Goal: Information Seeking & Learning: Learn about a topic

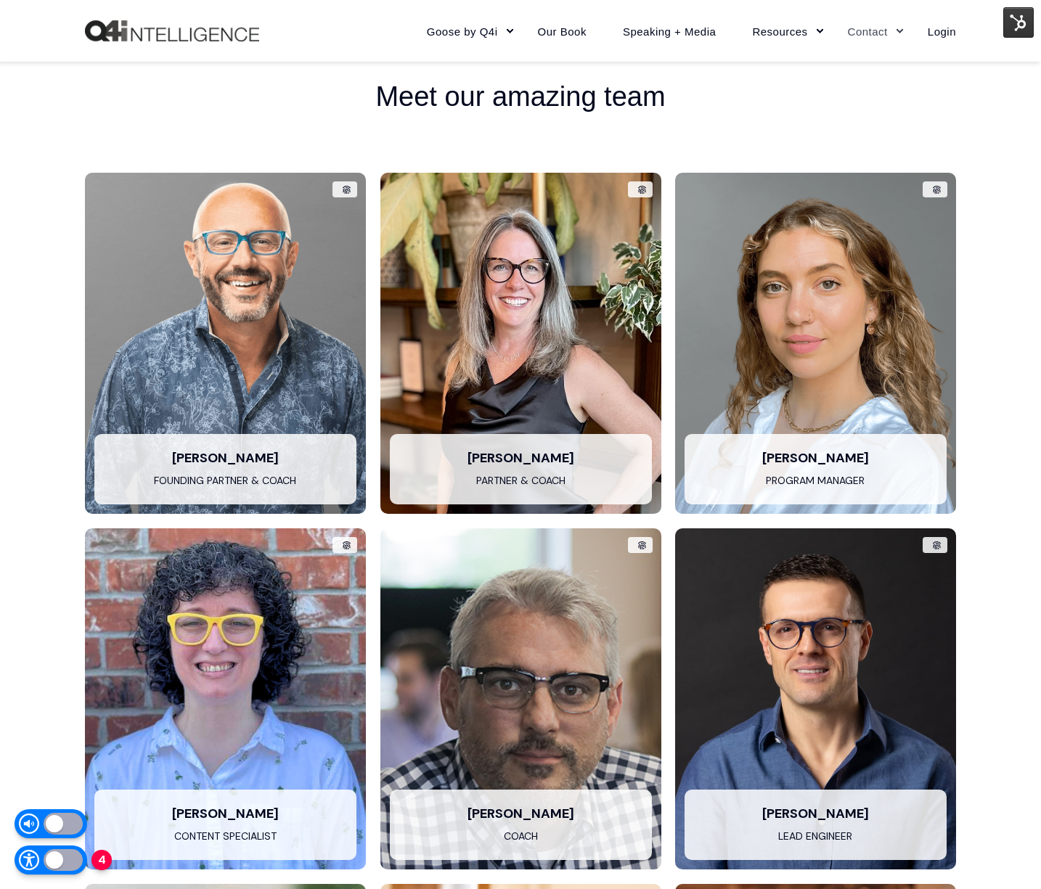
scroll to position [2840, 0]
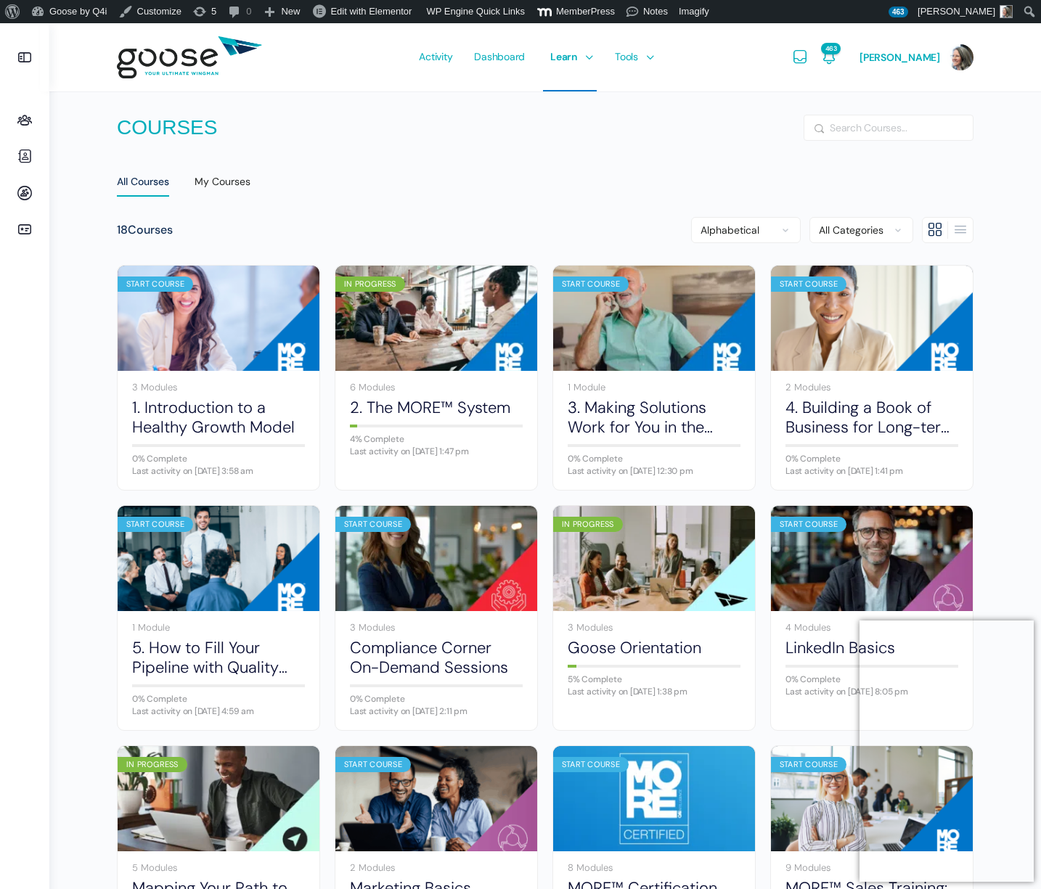
click at [60, 119] on e-page-transition at bounding box center [520, 444] width 1041 height 889
click at [25, 120] on e-page-transition at bounding box center [520, 444] width 1041 height 889
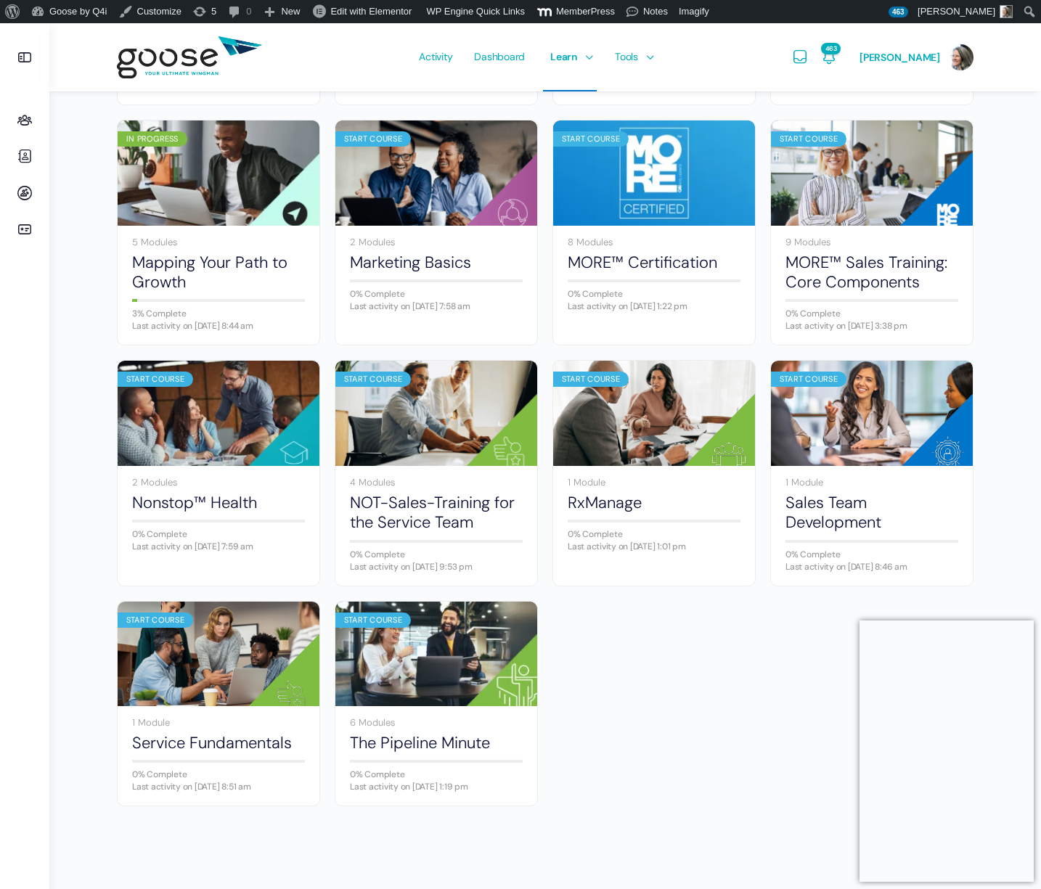
scroll to position [626, 0]
click at [23, 121] on icon at bounding box center [24, 120] width 35 height 17
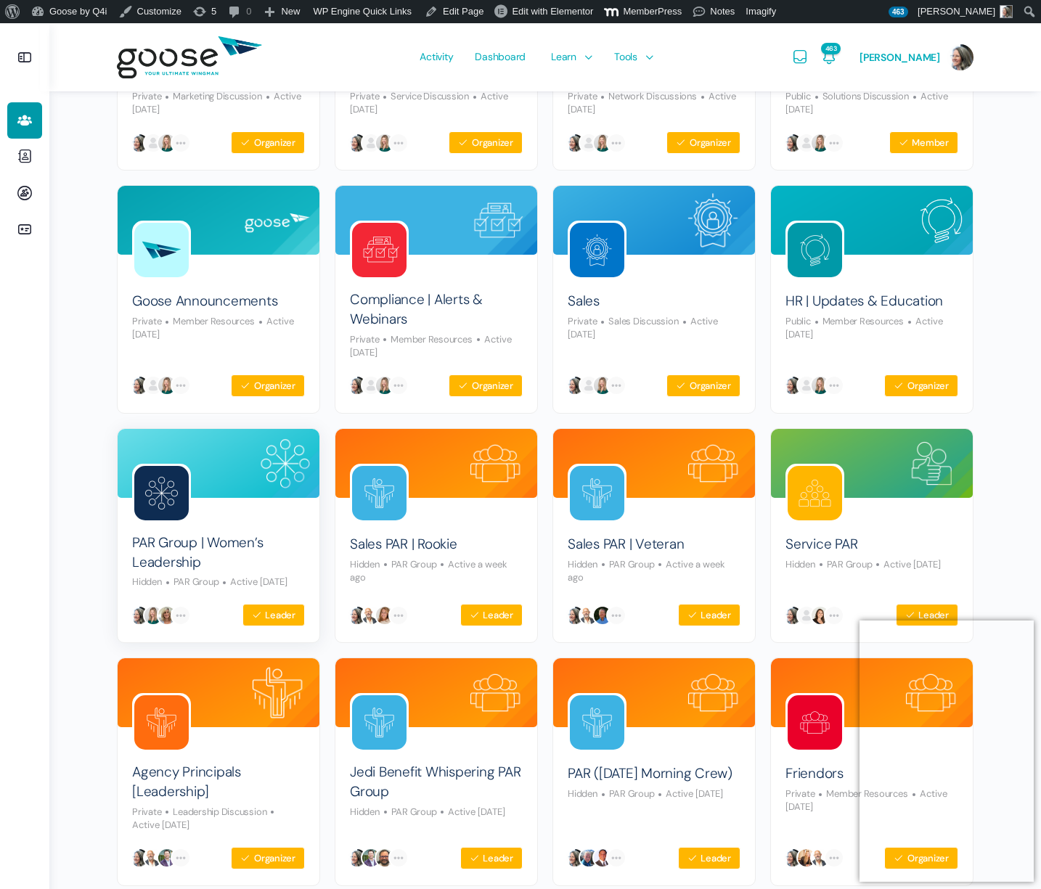
scroll to position [306, 0]
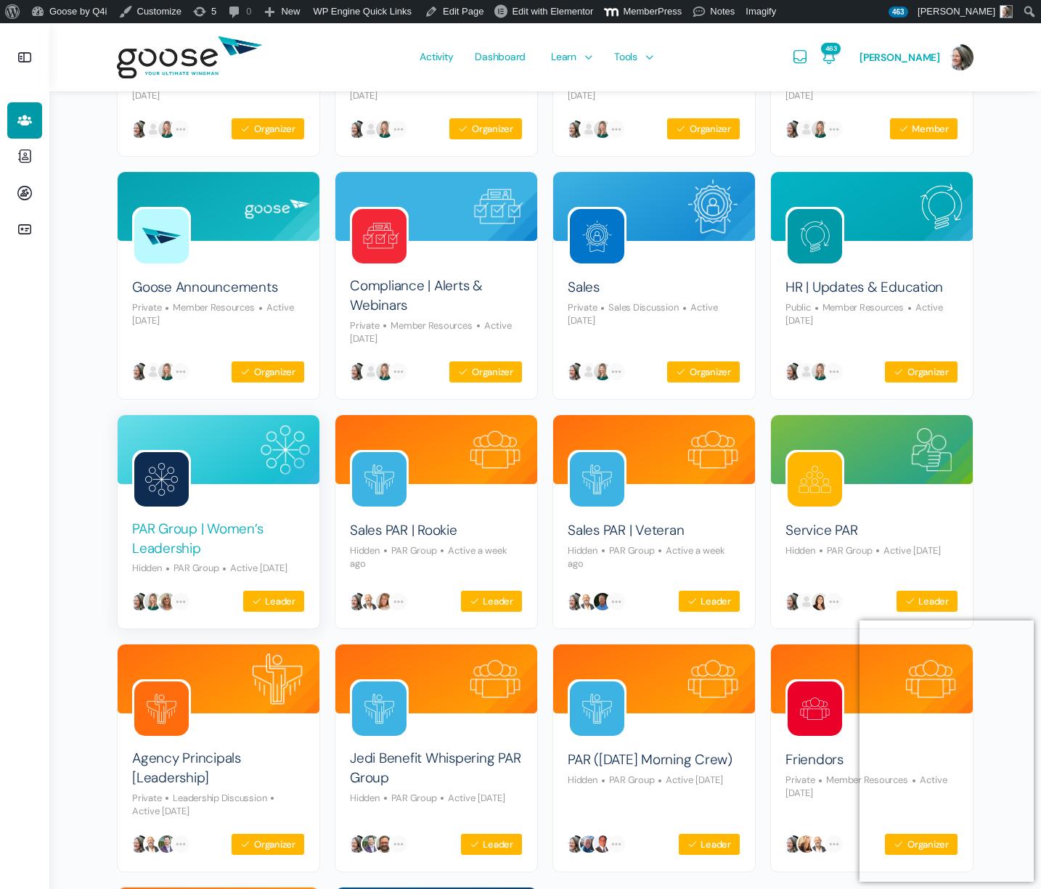
click at [170, 544] on link "PAR Group | Women’s Leadership" at bounding box center [218, 539] width 173 height 38
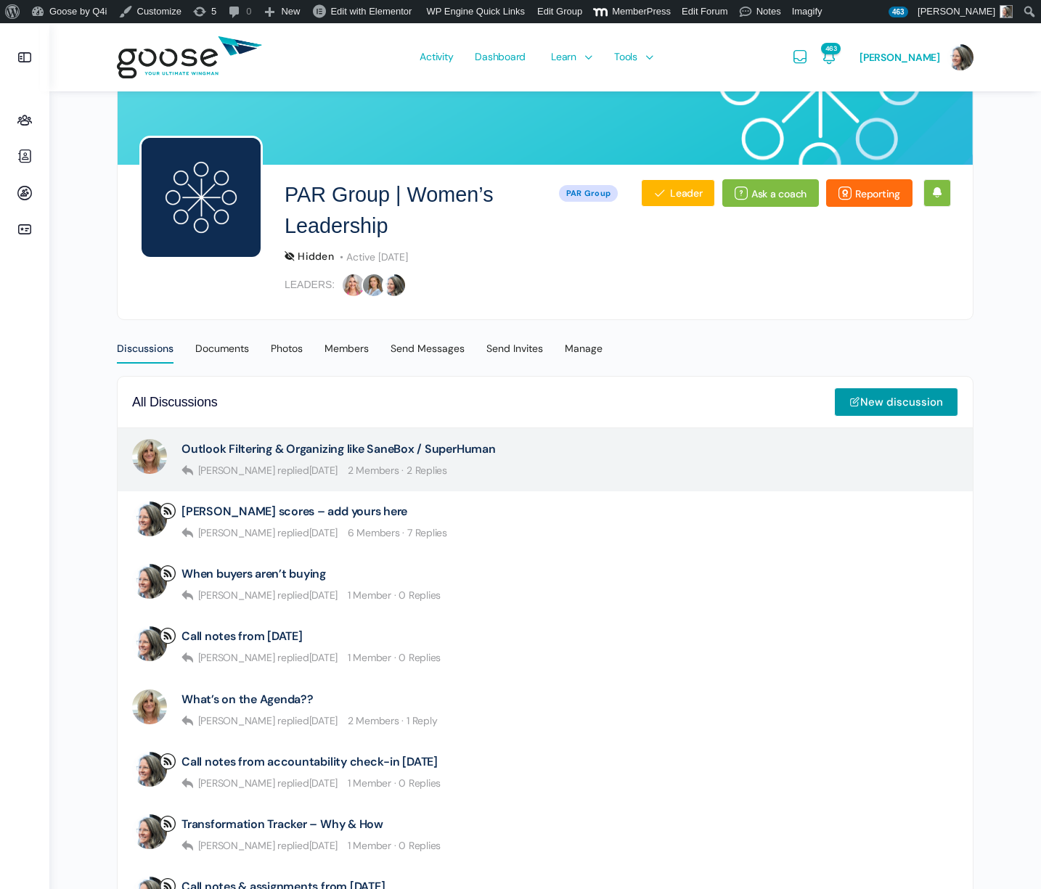
scroll to position [142, 0]
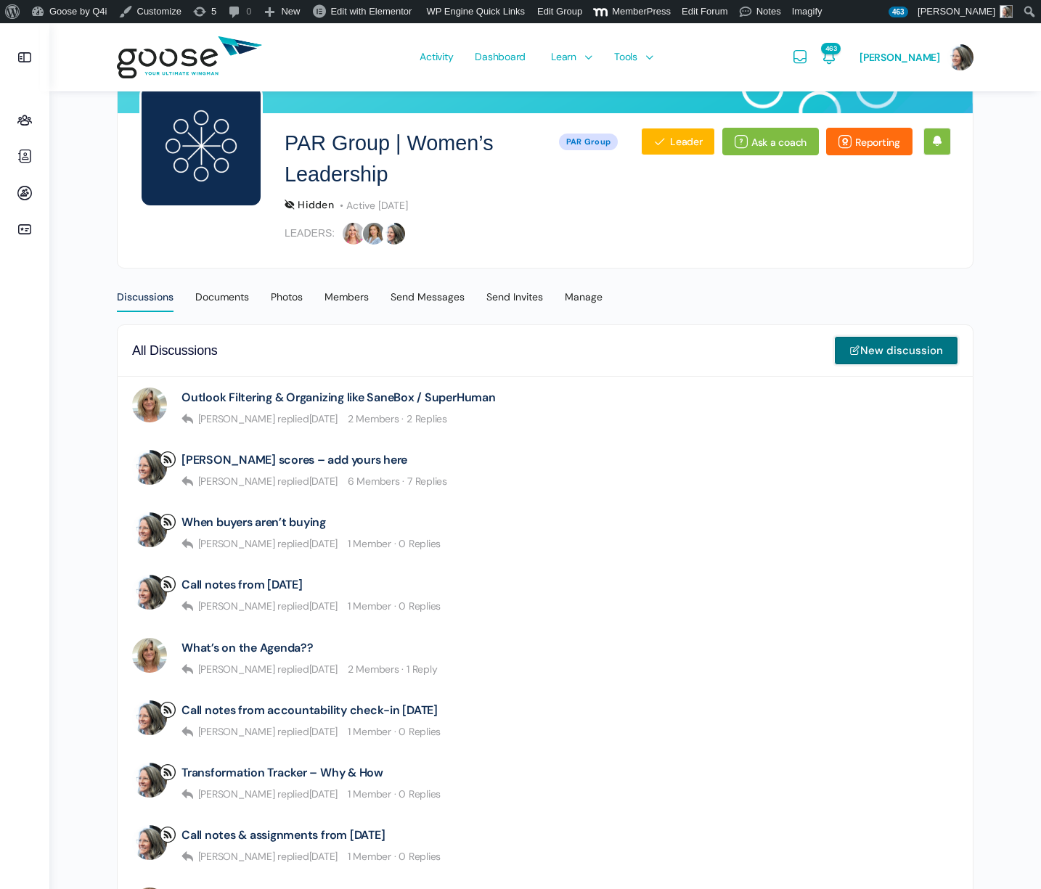
click at [890, 351] on link "New discussion" at bounding box center [896, 350] width 124 height 29
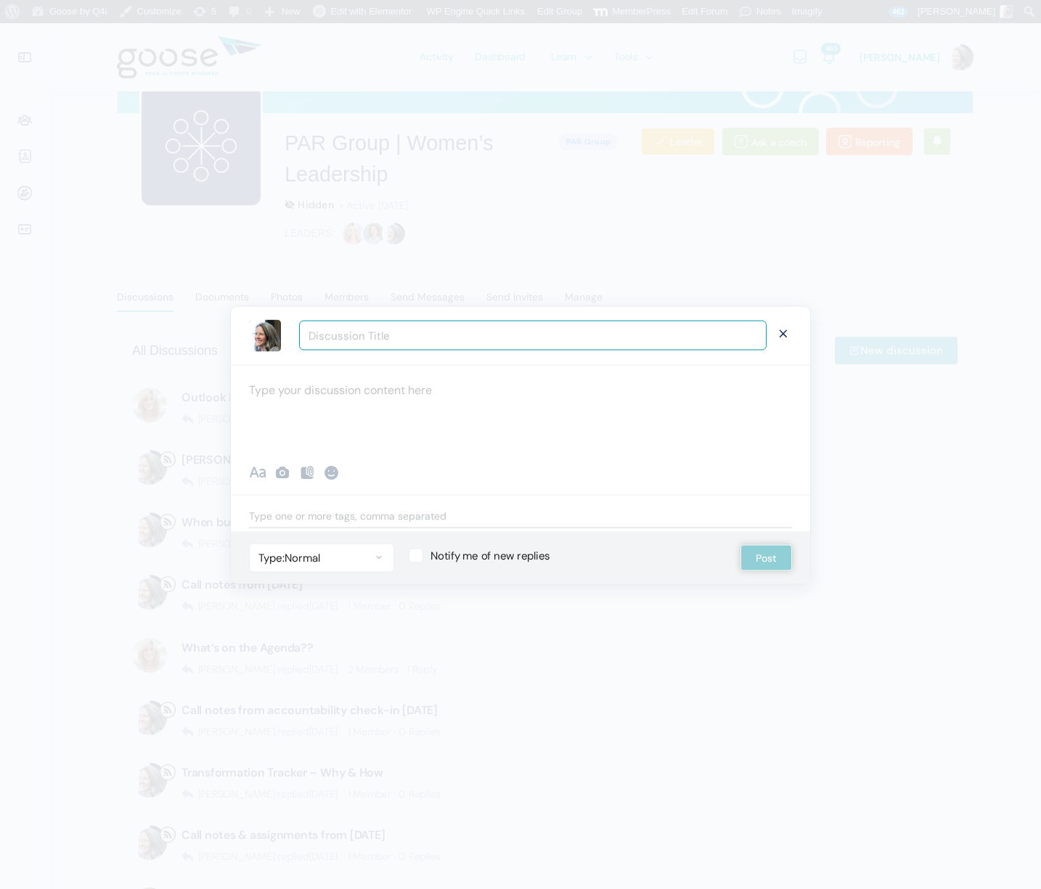
click at [349, 397] on div at bounding box center [520, 407] width 579 height 87
click at [382, 395] on div "To enrich screen reader interactions, please activate Accessibility in Grammarl…" at bounding box center [520, 407] width 579 height 87
click at [275, 389] on div "To enrich screen reader interactions, please activate Accessibility in Grammarl…" at bounding box center [520, 407] width 579 height 87
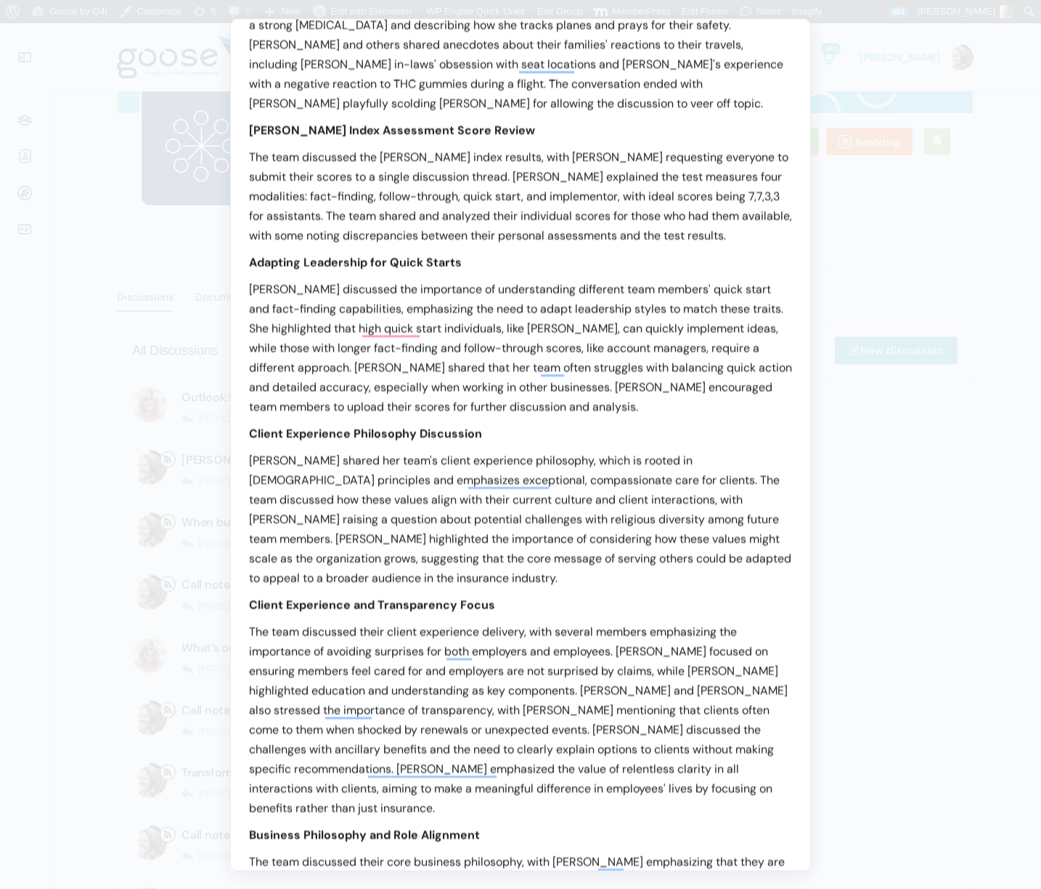
scroll to position [0, 0]
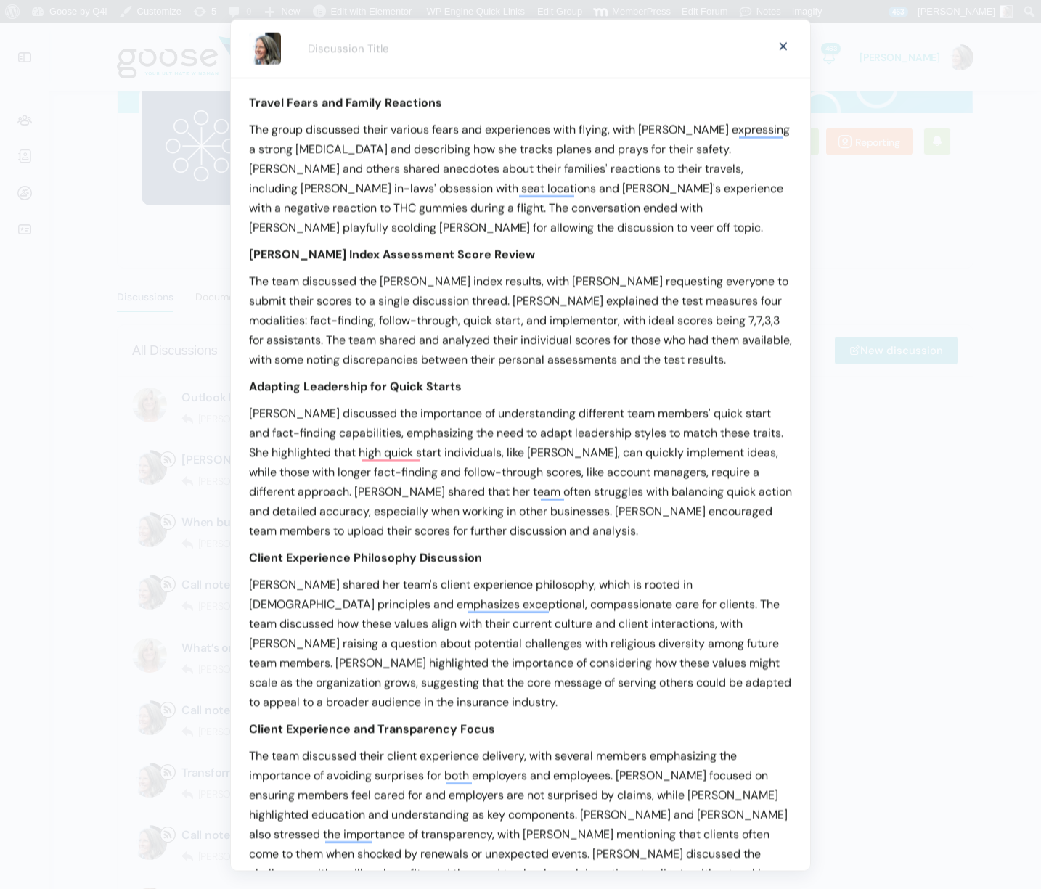
click at [250, 102] on b "Travel Fears and Family Reactions" at bounding box center [345, 101] width 193 height 15
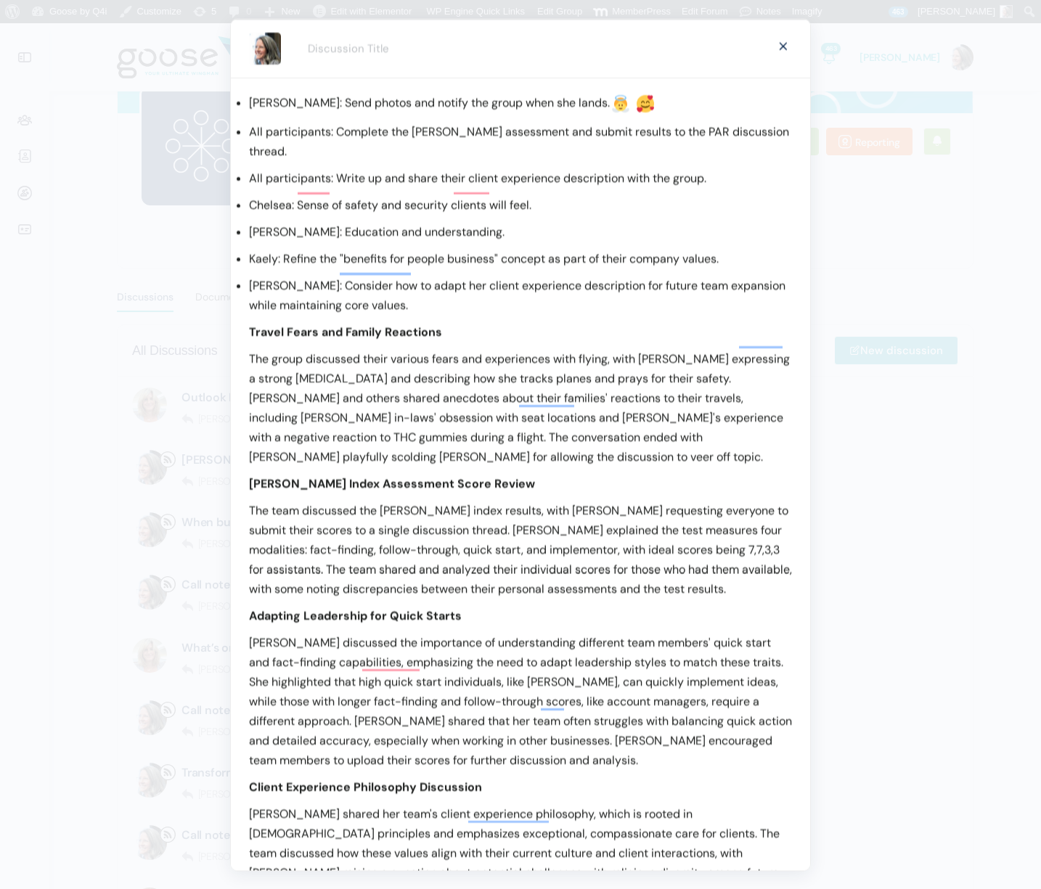
click at [266, 101] on p "Chelsea: Send photos and notify the group when she lands." at bounding box center [520, 103] width 543 height 22
click at [254, 133] on p "All participants: Complete the Kolbe assessment and submit results to the PAR d…" at bounding box center [520, 140] width 543 height 39
drag, startPoint x: 263, startPoint y: 134, endPoint x: 292, endPoint y: 137, distance: 29.2
click at [292, 135] on p "All participants: Complete the Kolbe assessment and submit results to the PAR d…" at bounding box center [520, 140] width 543 height 39
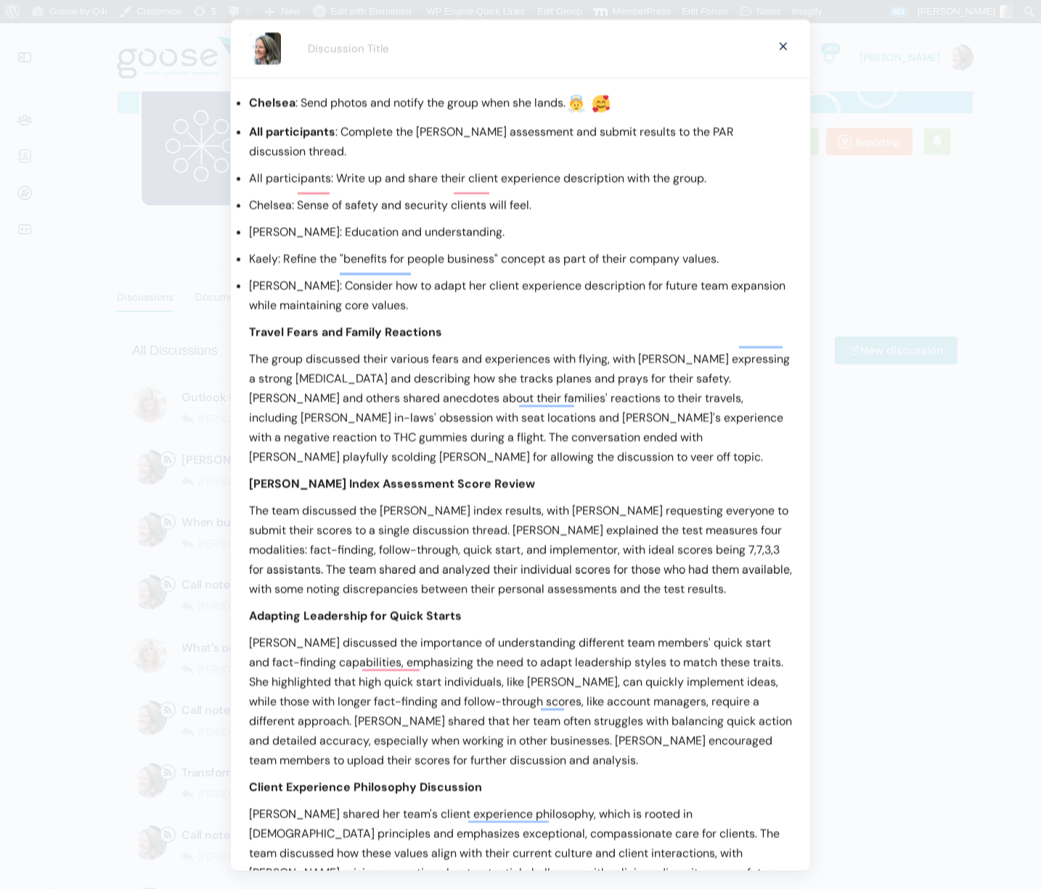
click at [257, 168] on p "All participants: Write up and share their client experience description with t…" at bounding box center [520, 178] width 543 height 20
drag, startPoint x: 282, startPoint y: 160, endPoint x: 298, endPoint y: 160, distance: 15.2
click at [298, 168] on p "All participants: Write up and share their client experience description with t…" at bounding box center [520, 178] width 543 height 20
click at [250, 194] on p "Chelsea: Sense of safety and security clients will feel." at bounding box center [520, 204] width 543 height 20
click at [272, 194] on p "Chelsea: Sense of safety and security clients will feel." at bounding box center [520, 204] width 543 height 20
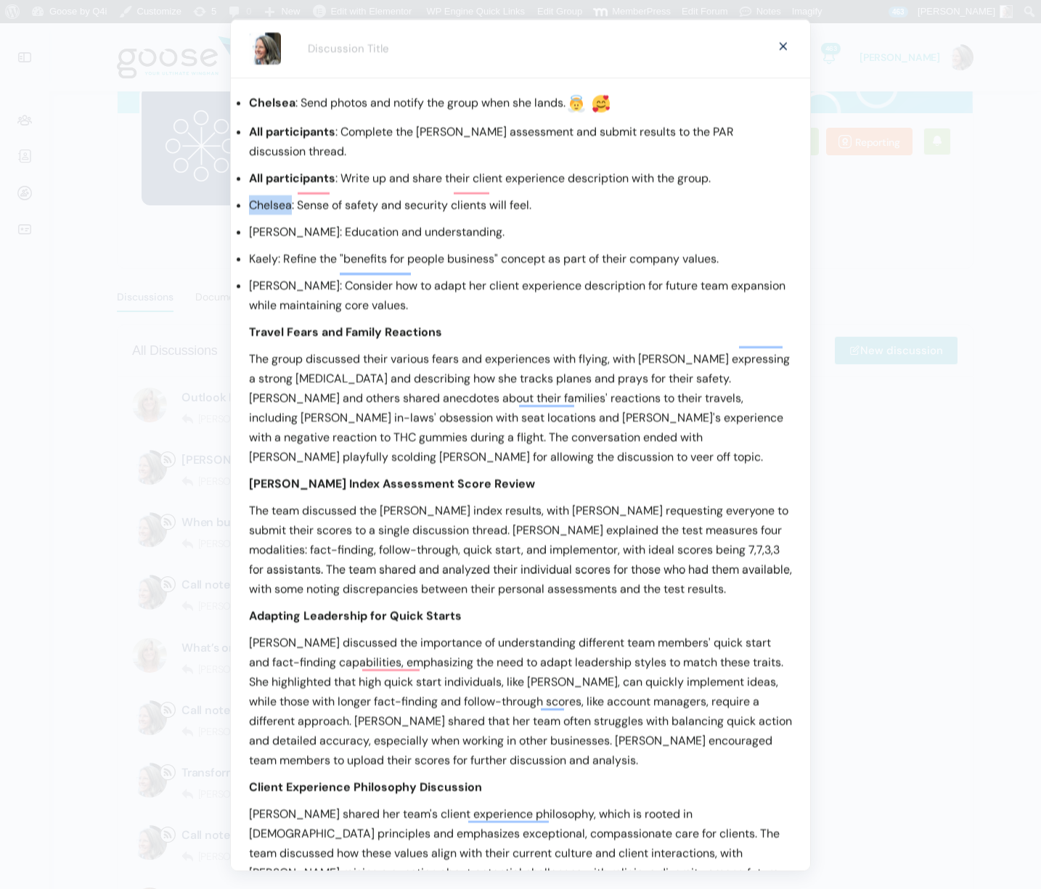
click at [272, 194] on p "Chelsea: Sense of safety and security clients will feel." at bounding box center [520, 204] width 543 height 20
click at [264, 221] on p "Kellie: Education and understanding." at bounding box center [520, 231] width 543 height 20
click at [258, 248] on p "Kaely: Refine the "benefits for people business" concept as part of their compa…" at bounding box center [520, 258] width 543 height 20
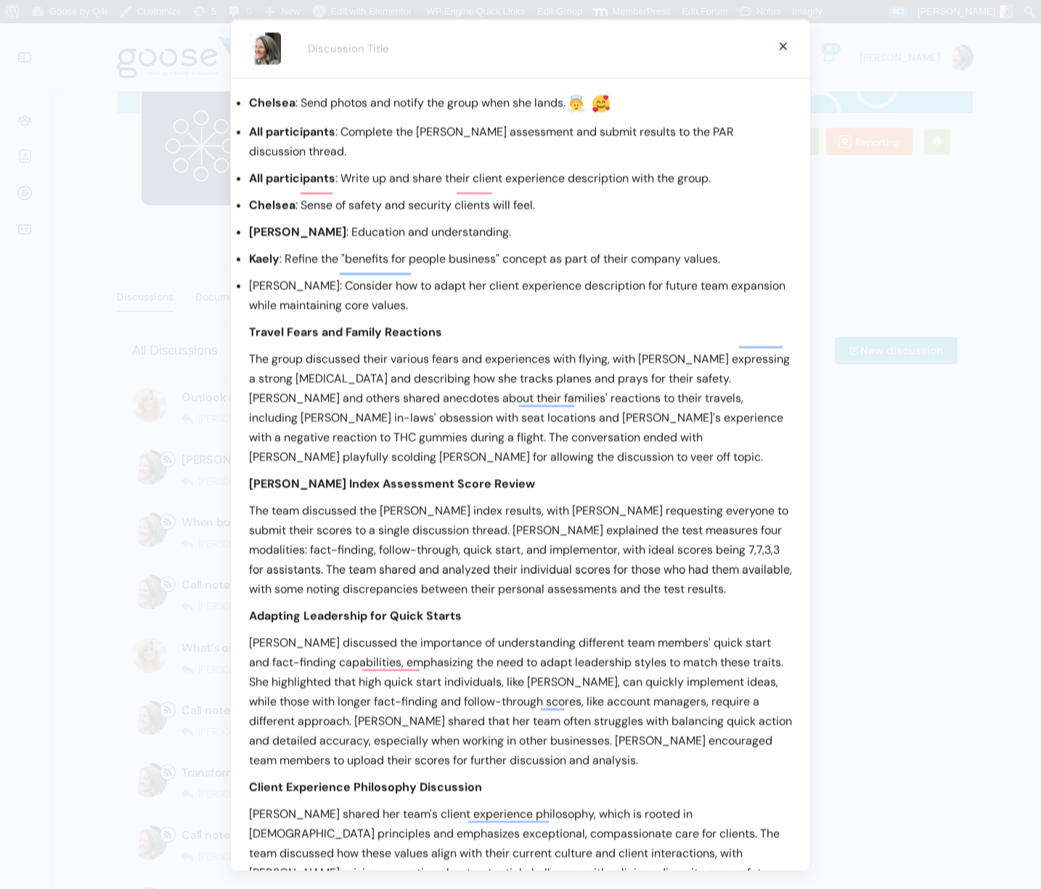
click at [258, 275] on p "Casey: Consider how to adapt her client experience description for future team …" at bounding box center [520, 294] width 543 height 39
click at [250, 197] on b "Chelsea" at bounding box center [272, 204] width 46 height 15
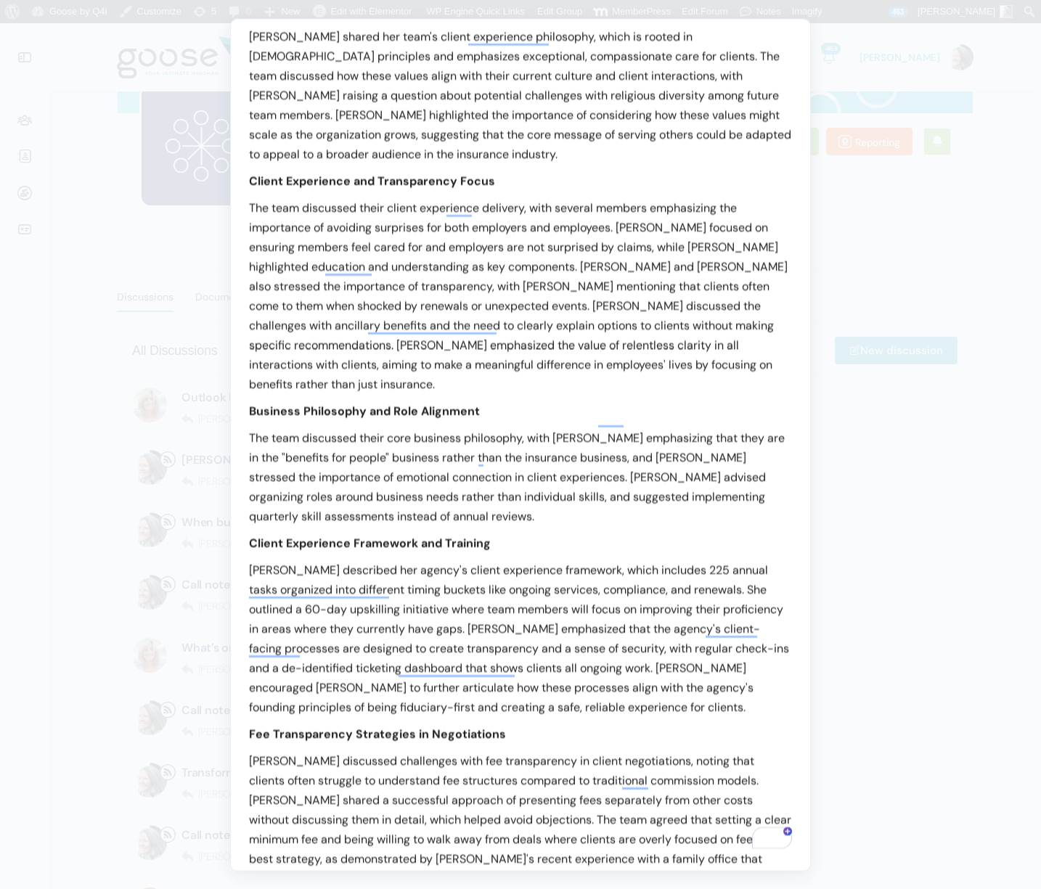
scroll to position [845, 0]
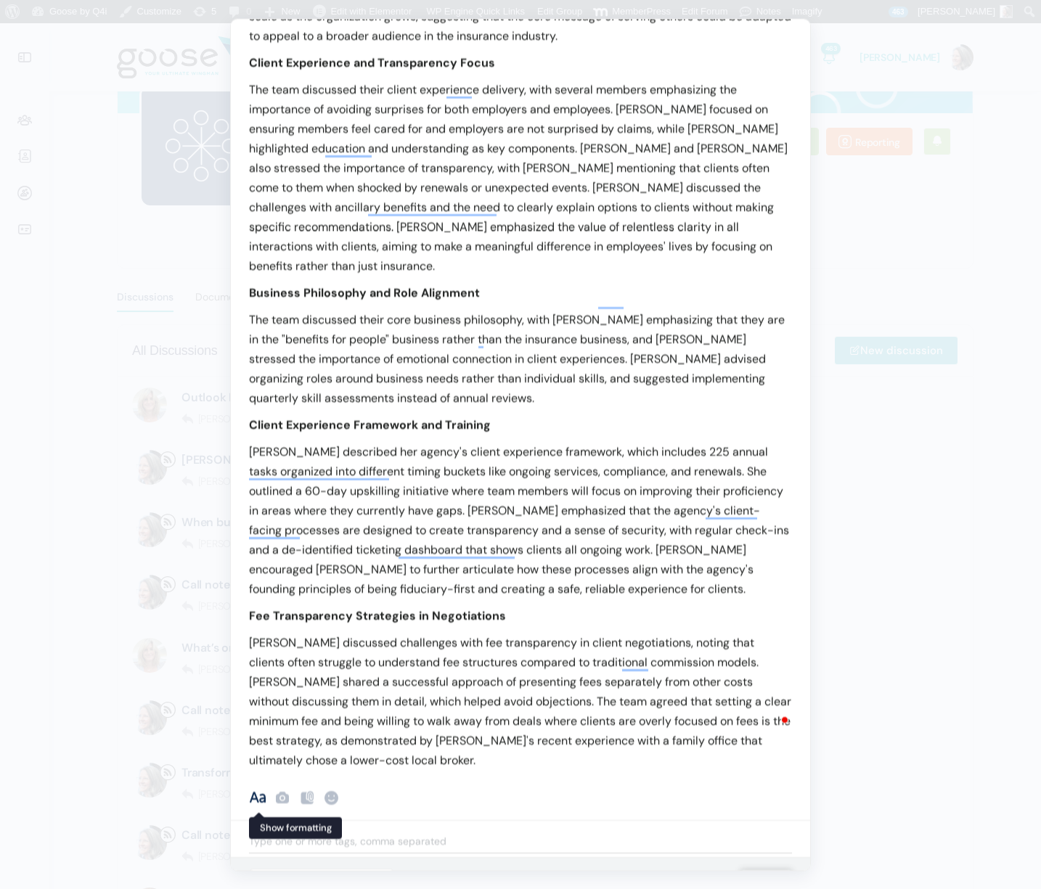
click at [255, 789] on span "Show formatting" at bounding box center [257, 797] width 17 height 17
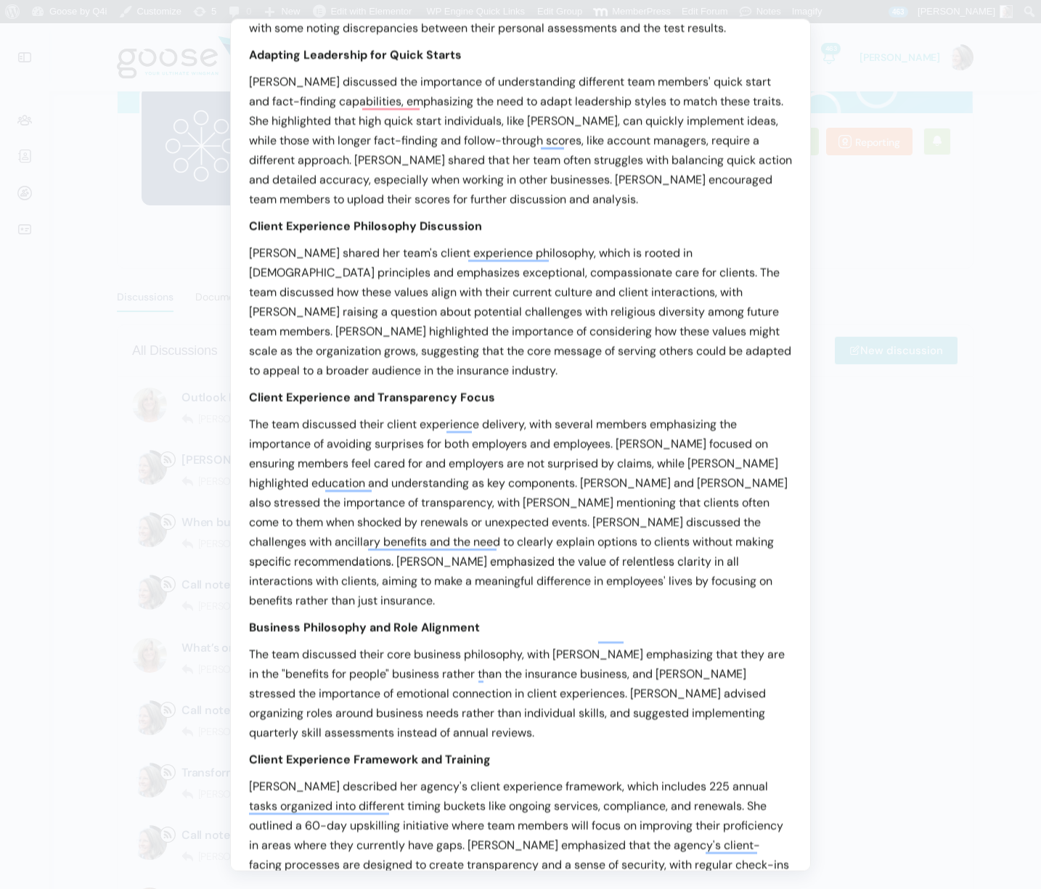
scroll to position [895, 0]
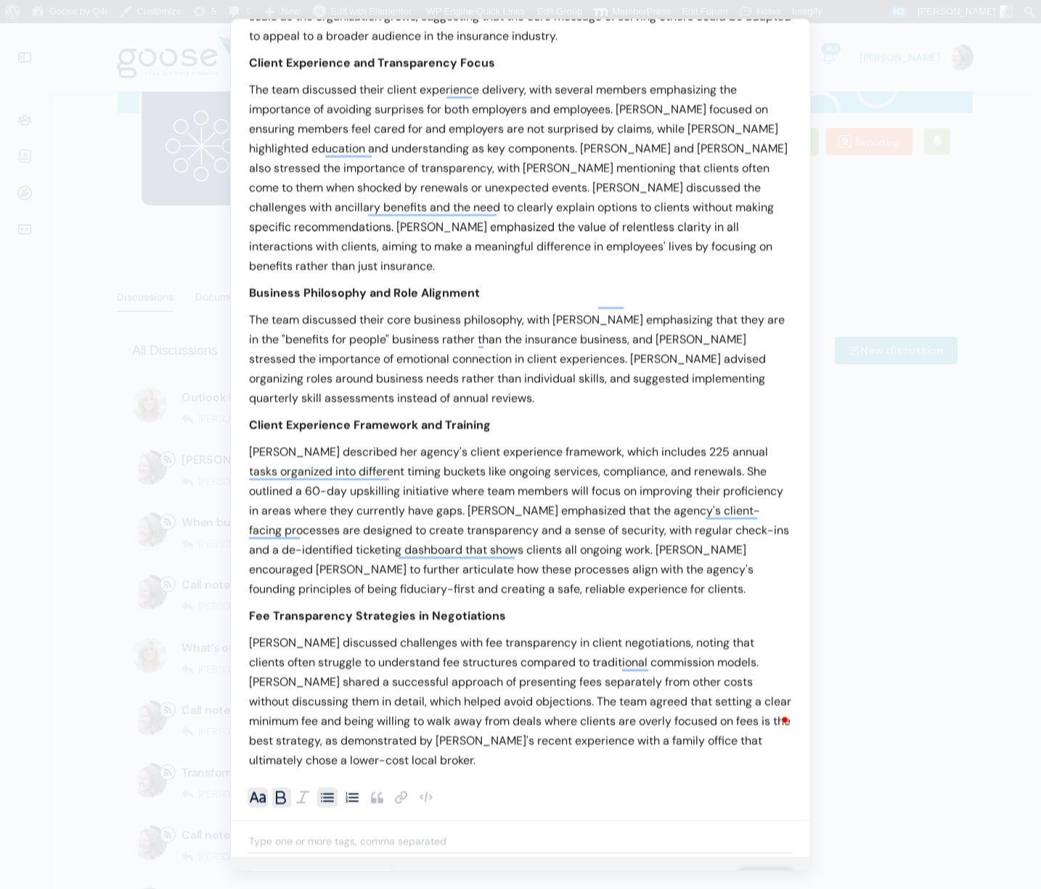
click at [353, 789] on b "1." at bounding box center [351, 796] width 17 height 15
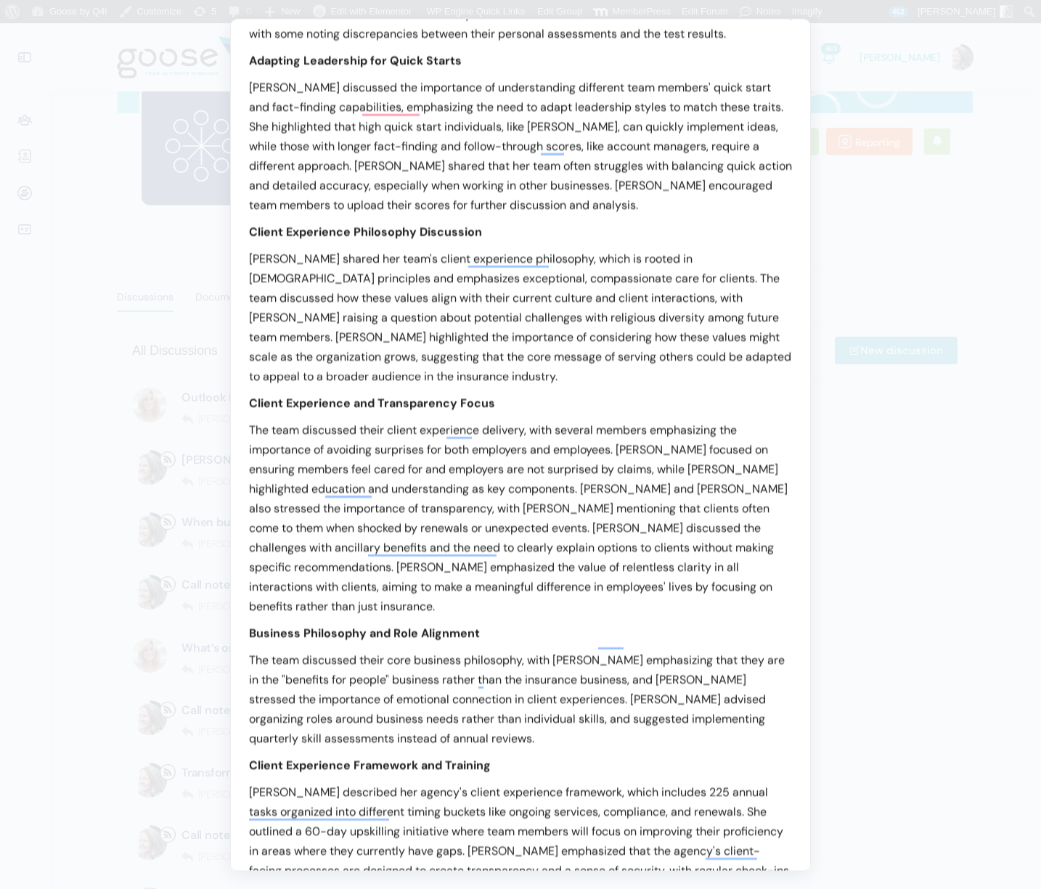
scroll to position [0, 0]
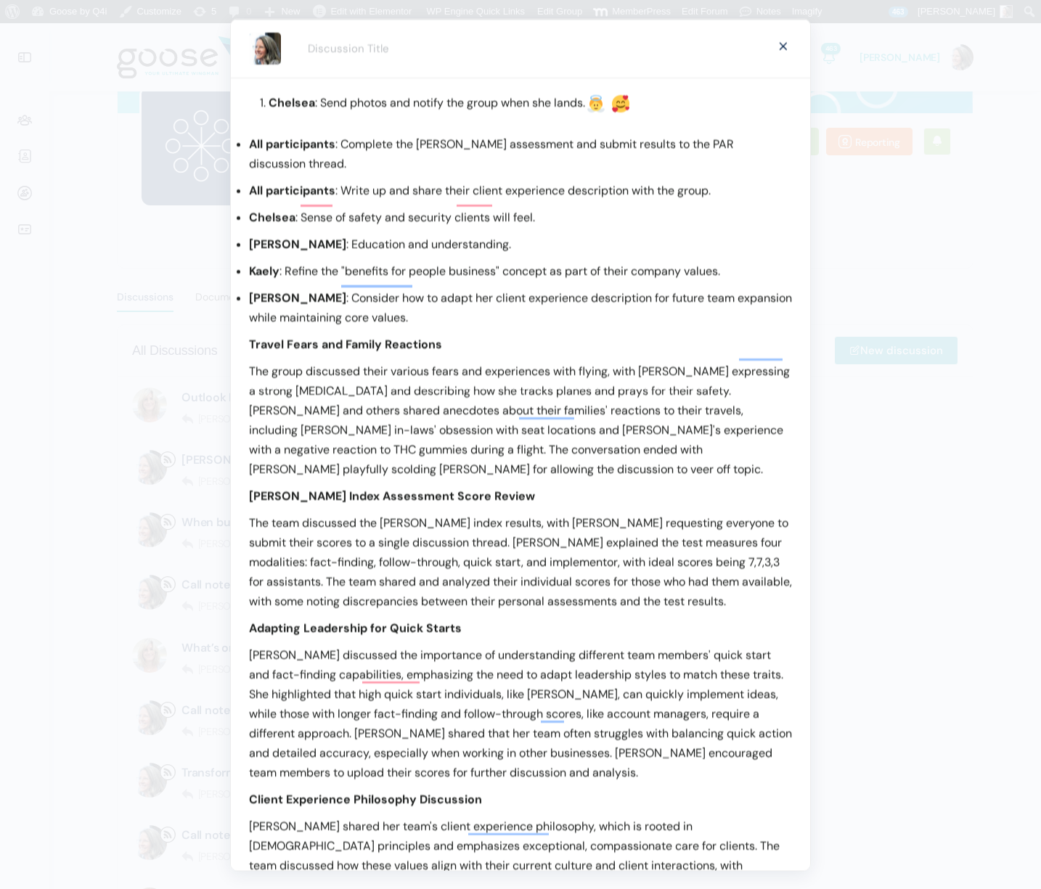
click at [269, 209] on b "Chelsea" at bounding box center [272, 216] width 46 height 15
click at [284, 102] on b "Chelsea" at bounding box center [292, 101] width 46 height 15
click at [250, 146] on b "All participants" at bounding box center [292, 143] width 86 height 15
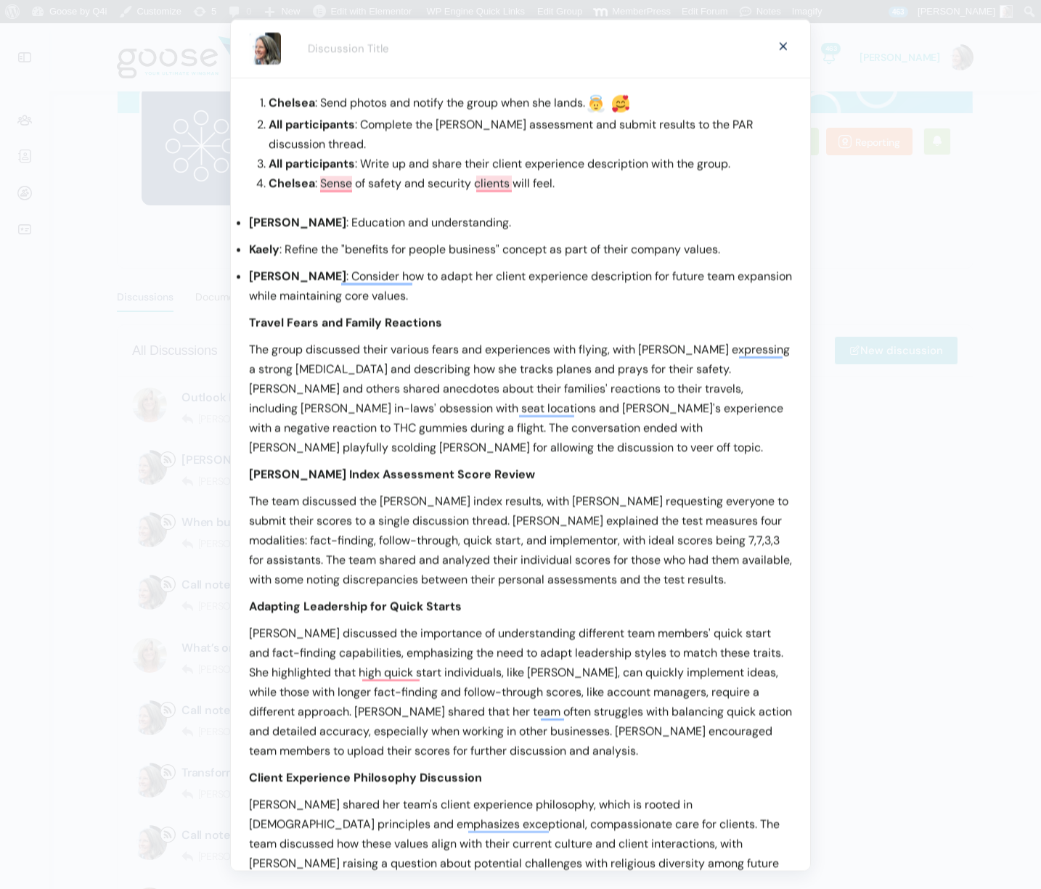
scroll to position [509, 0]
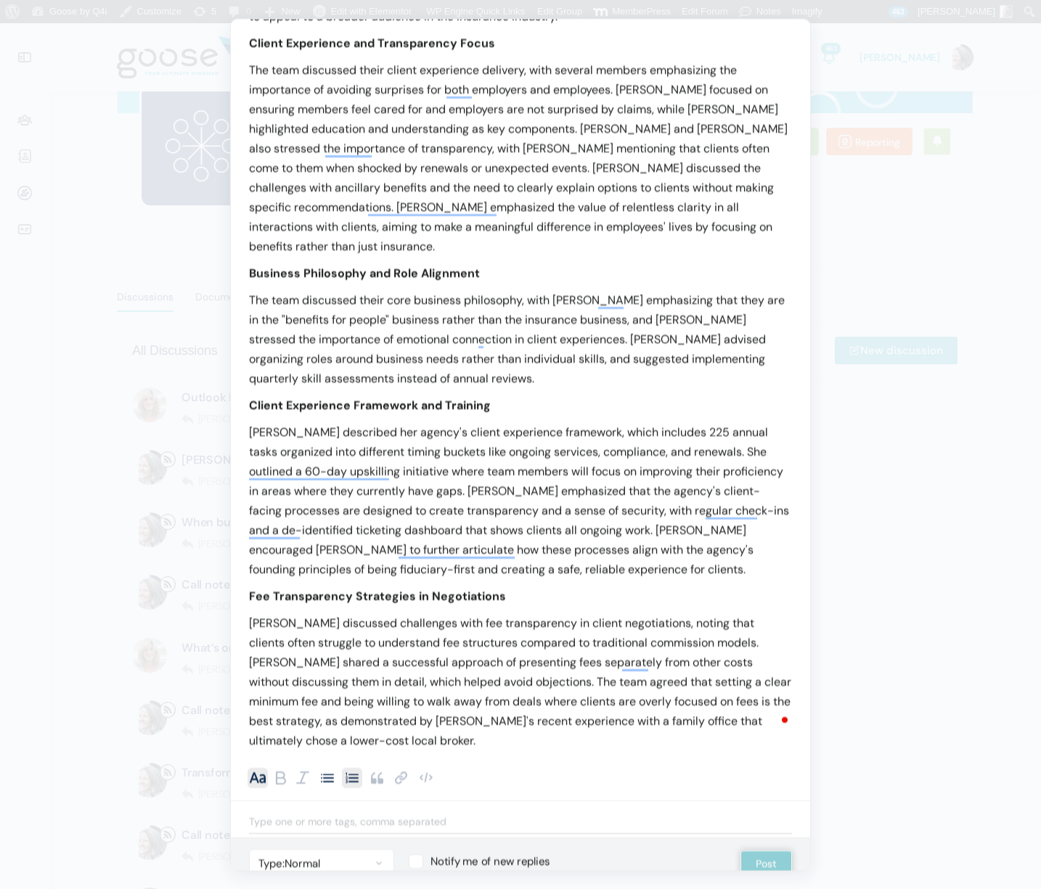
click at [329, 769] on b "•" at bounding box center [327, 776] width 17 height 15
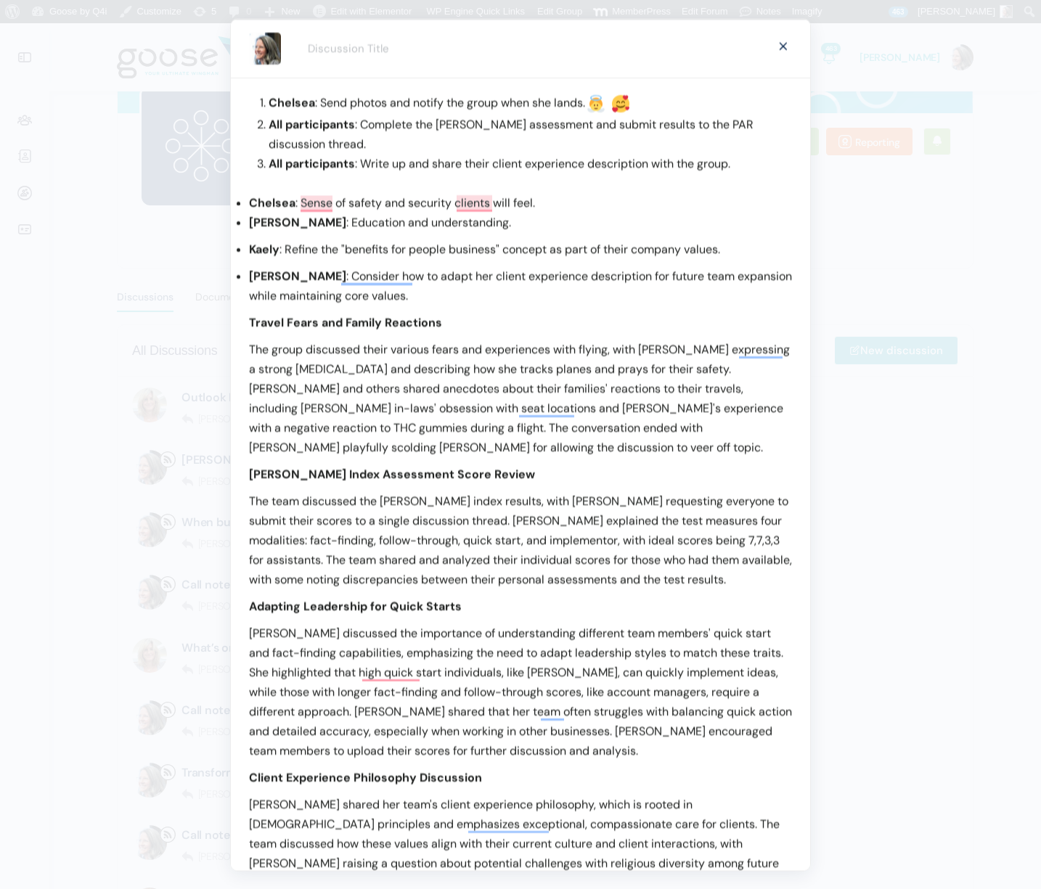
click at [386, 297] on p "Casey : Consider how to adapt her client experience description for future team…" at bounding box center [520, 285] width 543 height 39
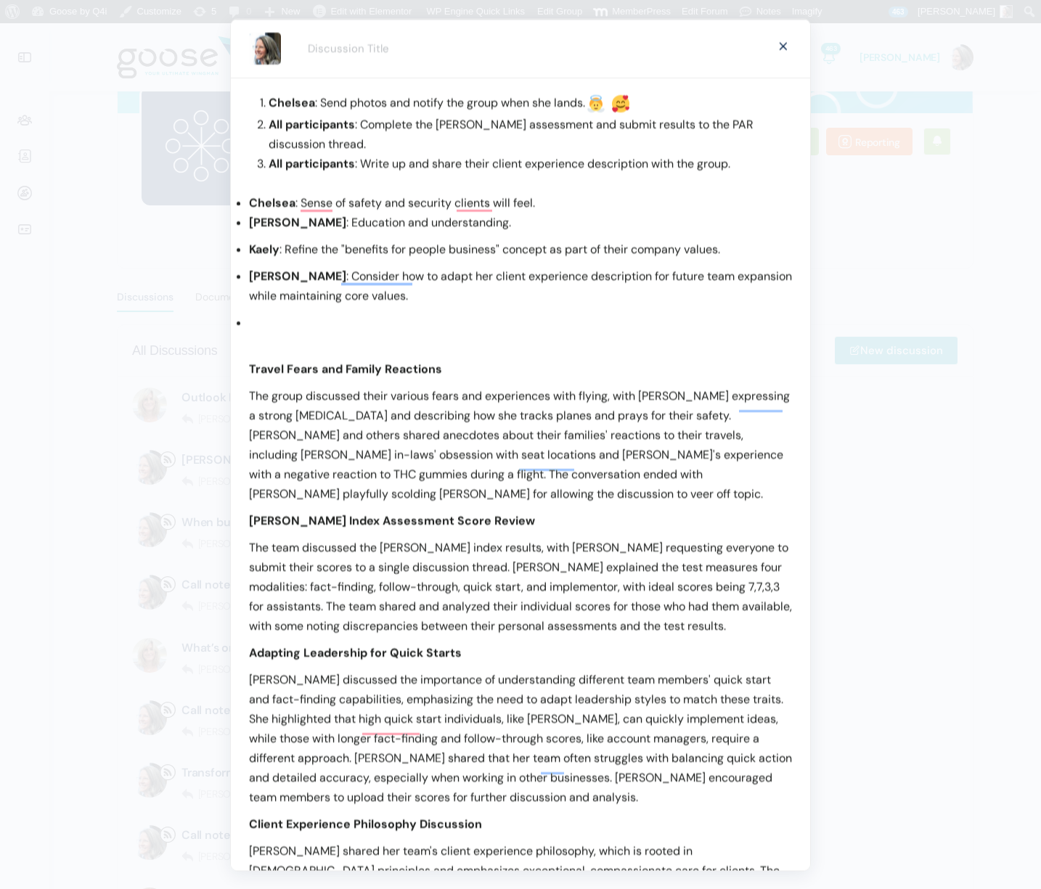
click at [276, 316] on li "To enrich screen reader interactions, please activate Accessibility in Grammarl…" at bounding box center [520, 322] width 543 height 20
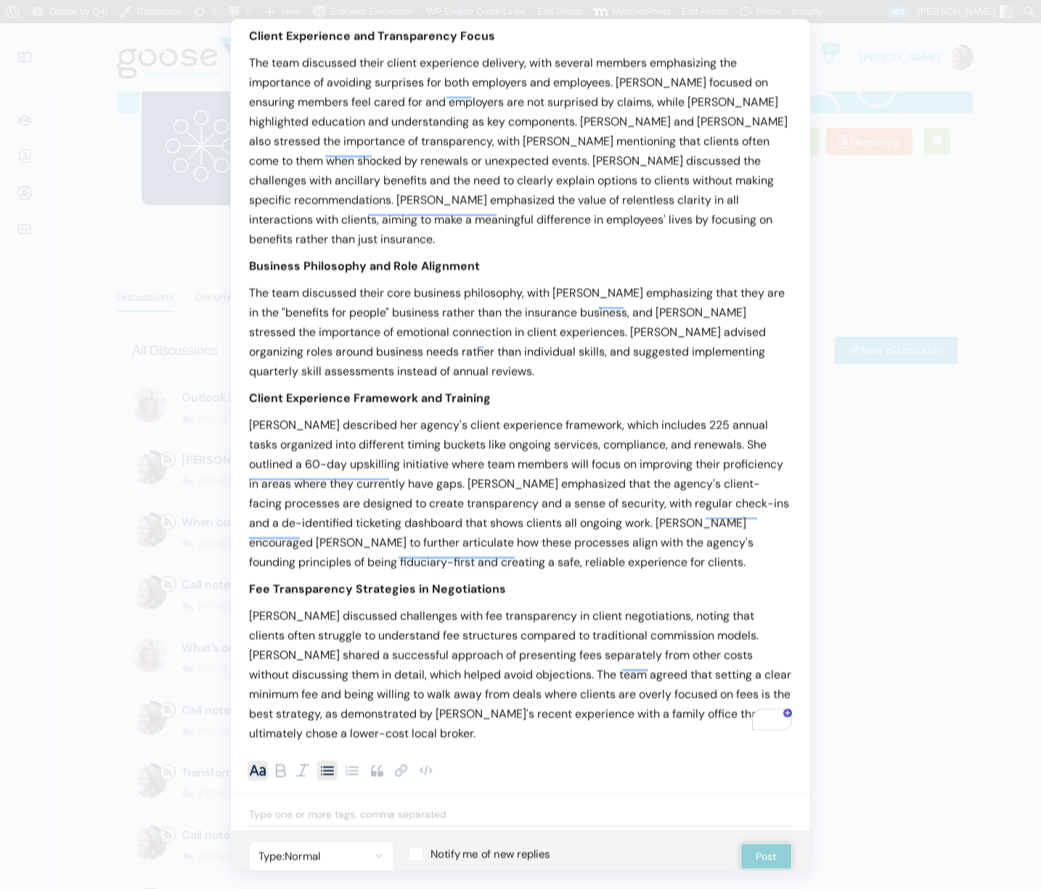
click at [332, 762] on b "•" at bounding box center [327, 770] width 17 height 17
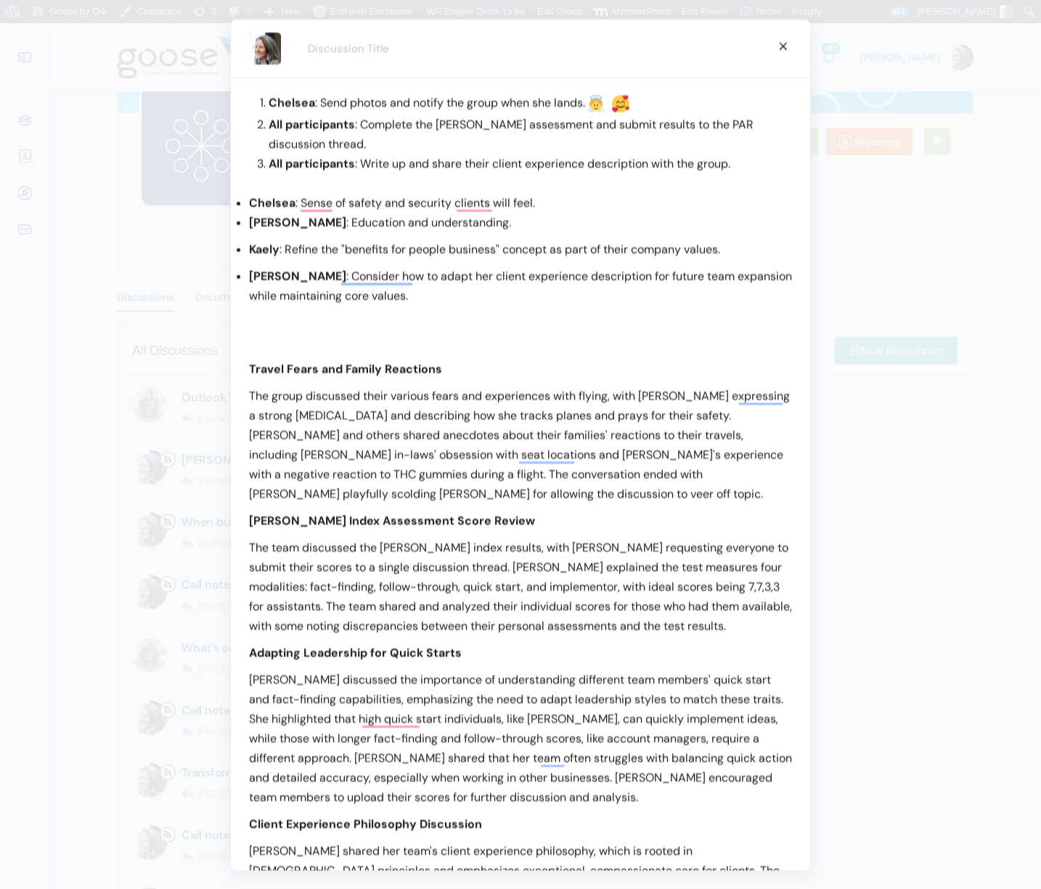
click at [755, 162] on li "All participants : Write up and share their client experience description with …" at bounding box center [530, 163] width 523 height 20
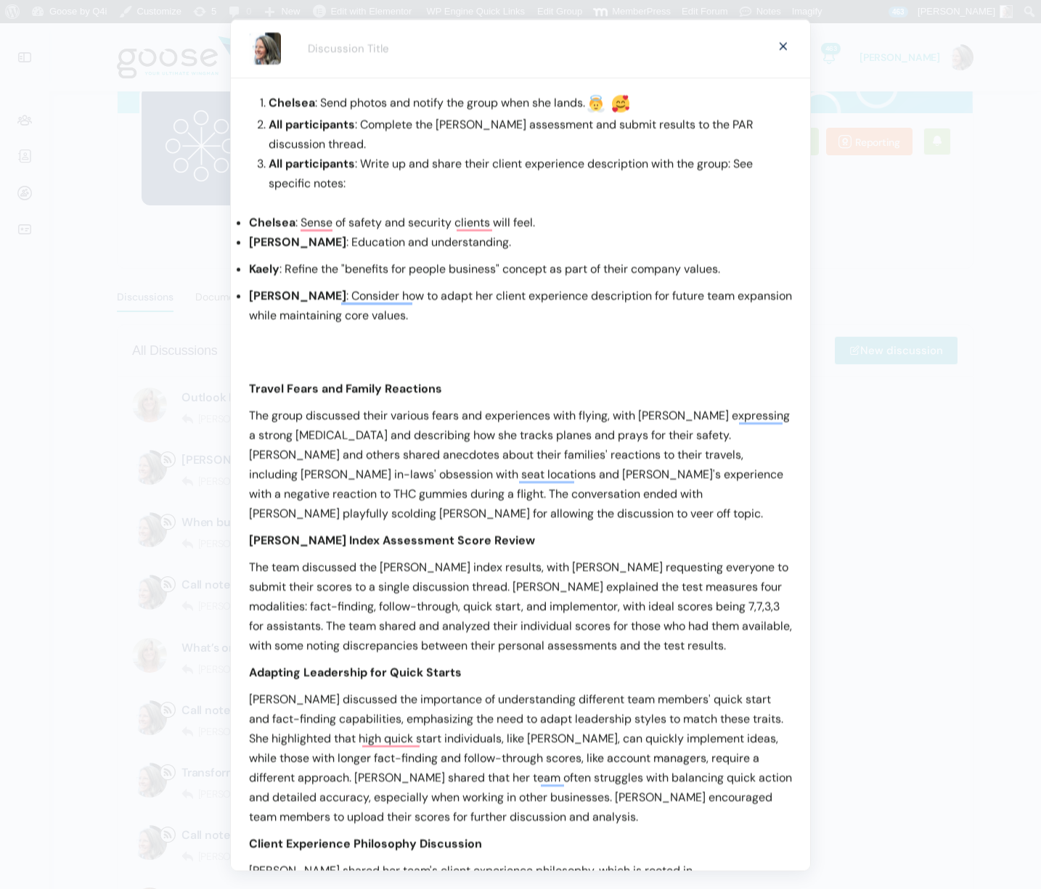
click at [404, 318] on p "Casey : Consider how to adapt her client experience description for future team…" at bounding box center [520, 304] width 543 height 39
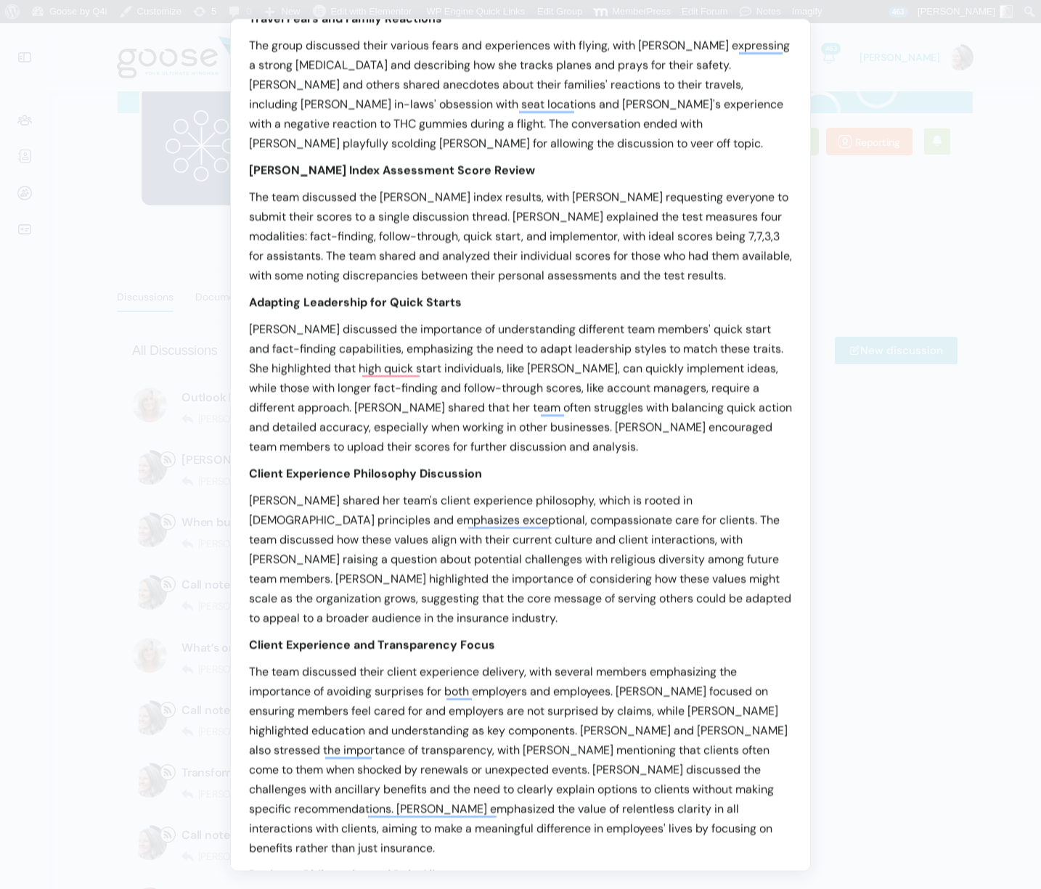
scroll to position [408, 0]
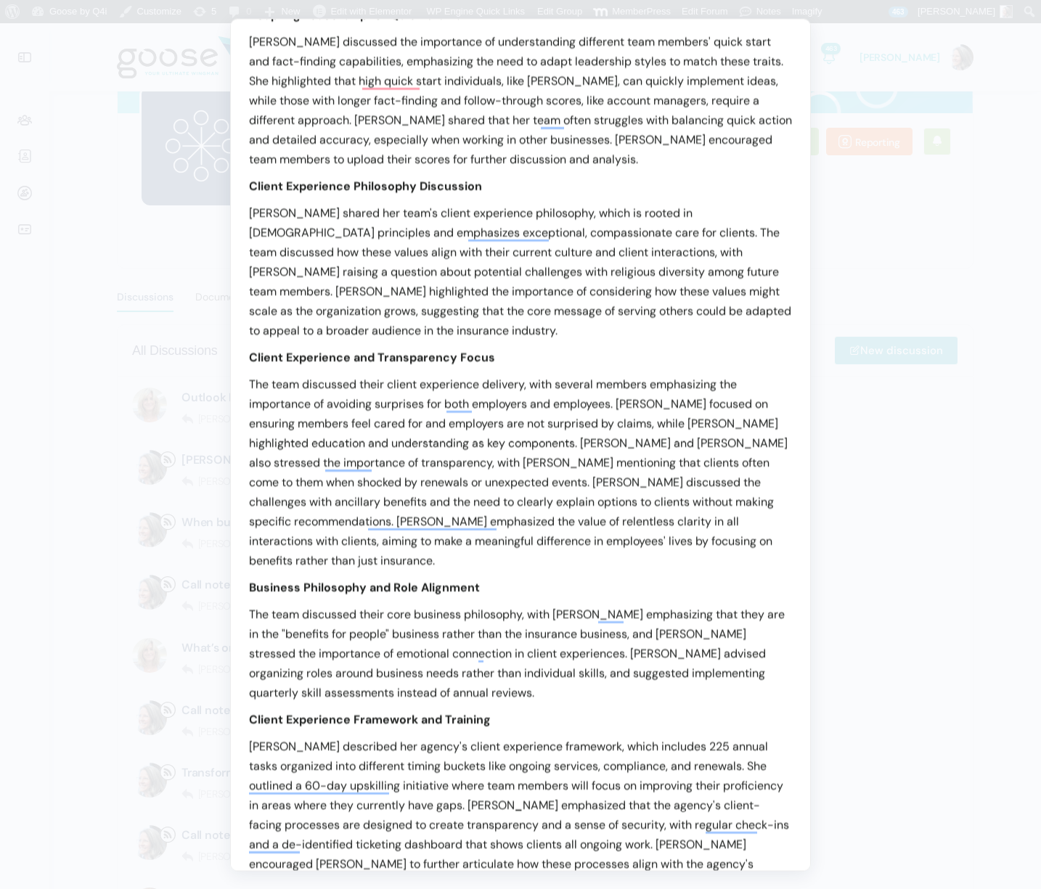
click at [745, 406] on p "The team discussed their client experience delivery, with several members empha…" at bounding box center [520, 472] width 543 height 196
drag, startPoint x: 745, startPoint y: 406, endPoint x: 590, endPoint y: 422, distance: 156.2
click at [590, 422] on p "The team discussed their client experience delivery, with several members empha…" at bounding box center [520, 472] width 543 height 196
copy p "ensuring members feel cared for and employers are not surprised by claims"
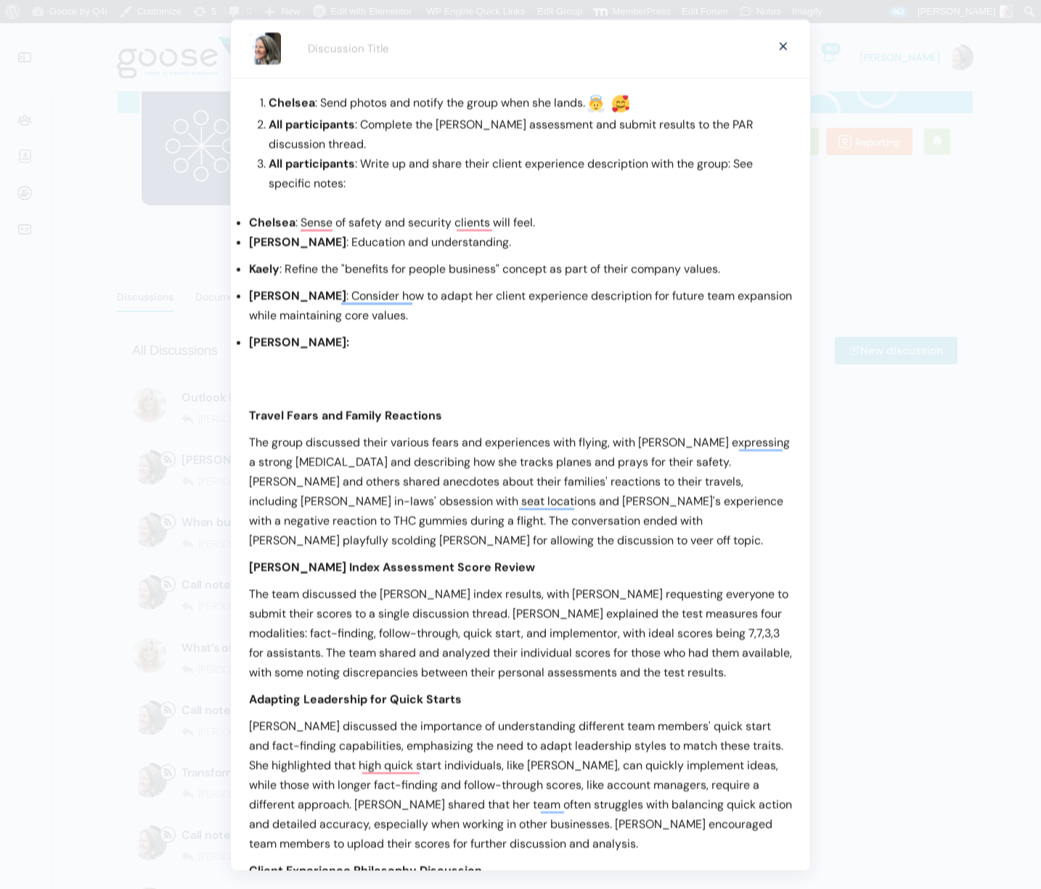
click at [333, 343] on p "Allison:" at bounding box center [520, 342] width 543 height 20
click at [349, 342] on span "ensuring members feel cared for and employers are not surprised by claims" at bounding box center [550, 341] width 403 height 15
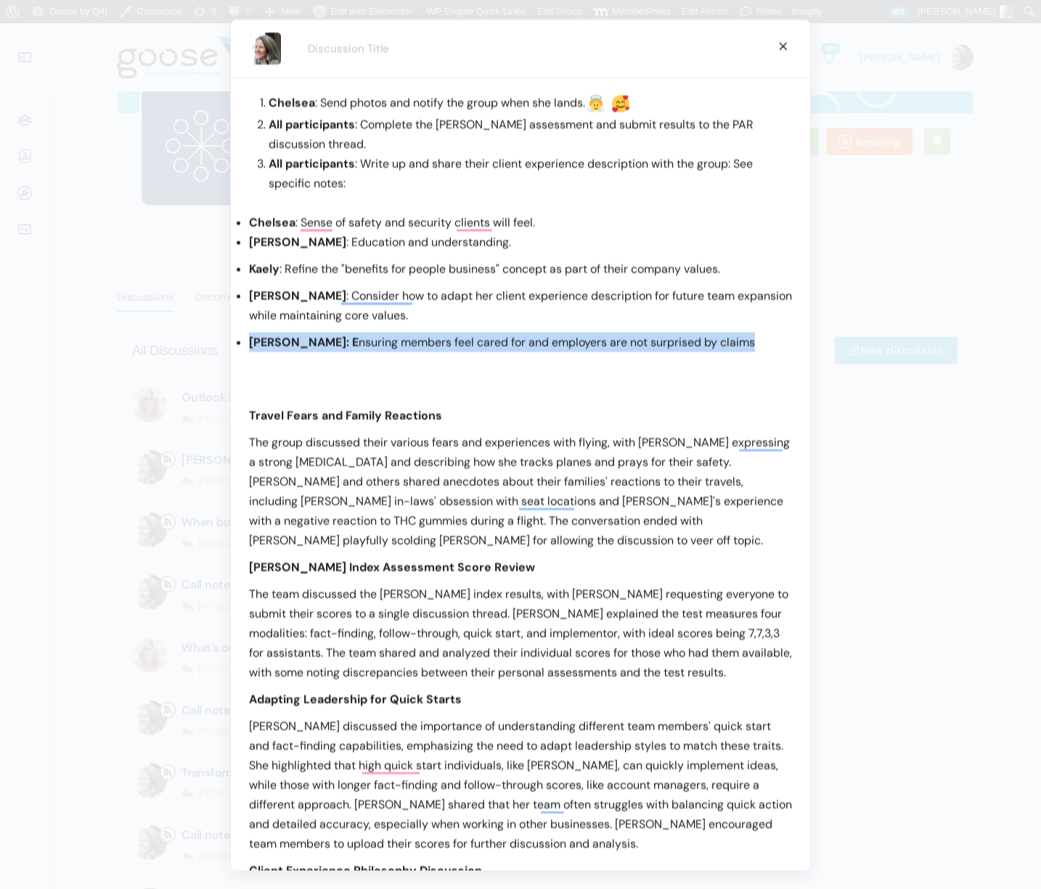
drag, startPoint x: 716, startPoint y: 340, endPoint x: 233, endPoint y: 329, distance: 482.7
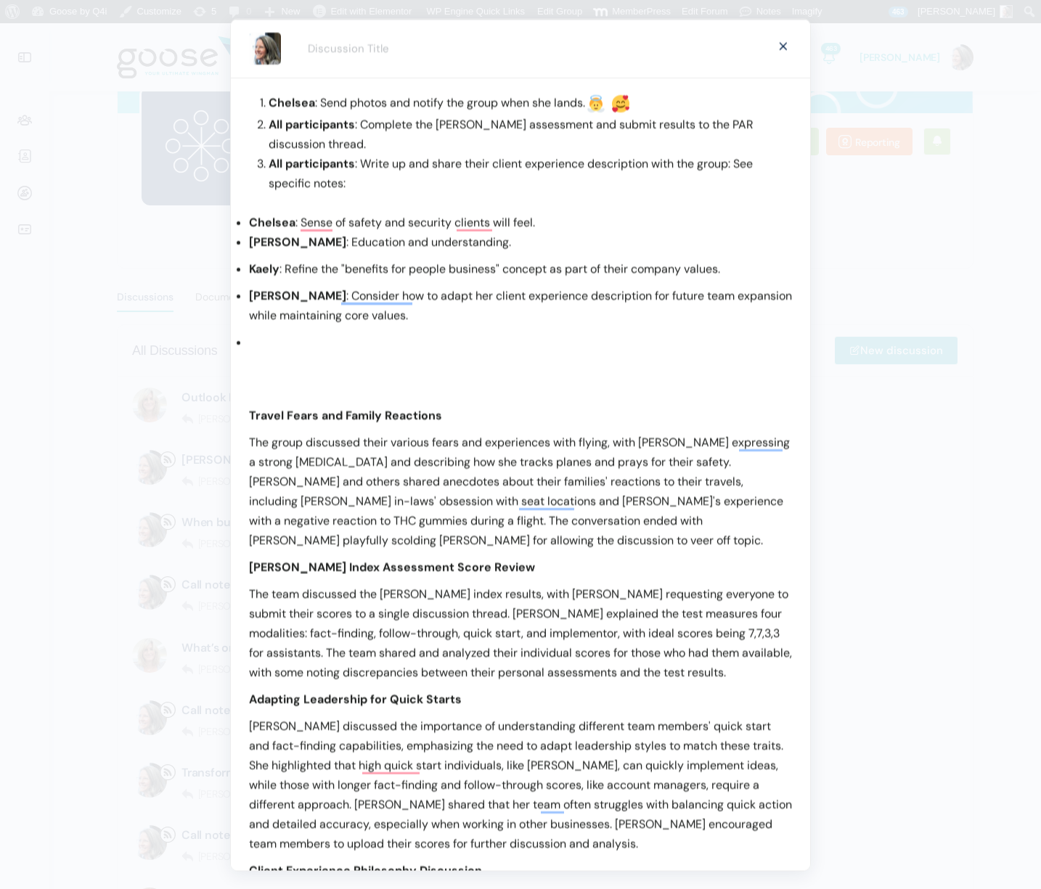
drag, startPoint x: 544, startPoint y: 216, endPoint x: 554, endPoint y: 221, distance: 11.7
click at [544, 216] on li "Chelsea : Sense of safety and security clients will feel." at bounding box center [520, 222] width 543 height 20
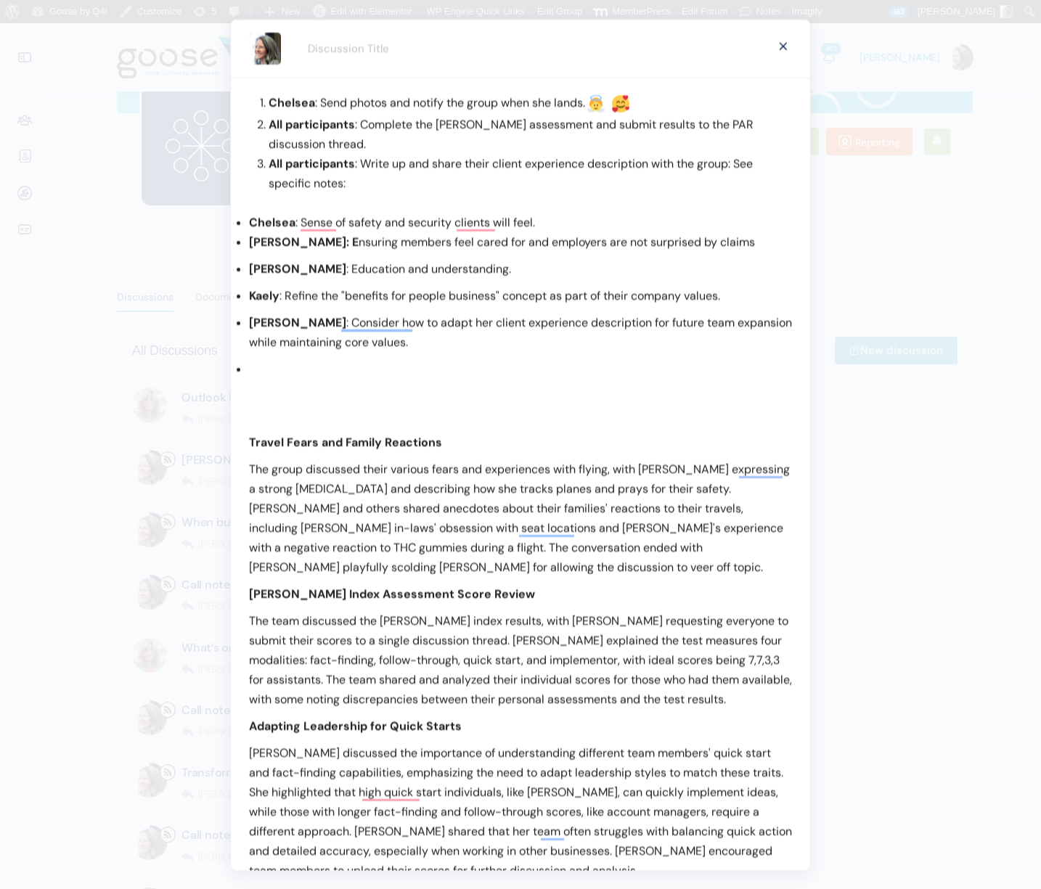
click at [331, 364] on p "To enrich screen reader interactions, please activate Accessibility in Grammarl…" at bounding box center [520, 368] width 543 height 20
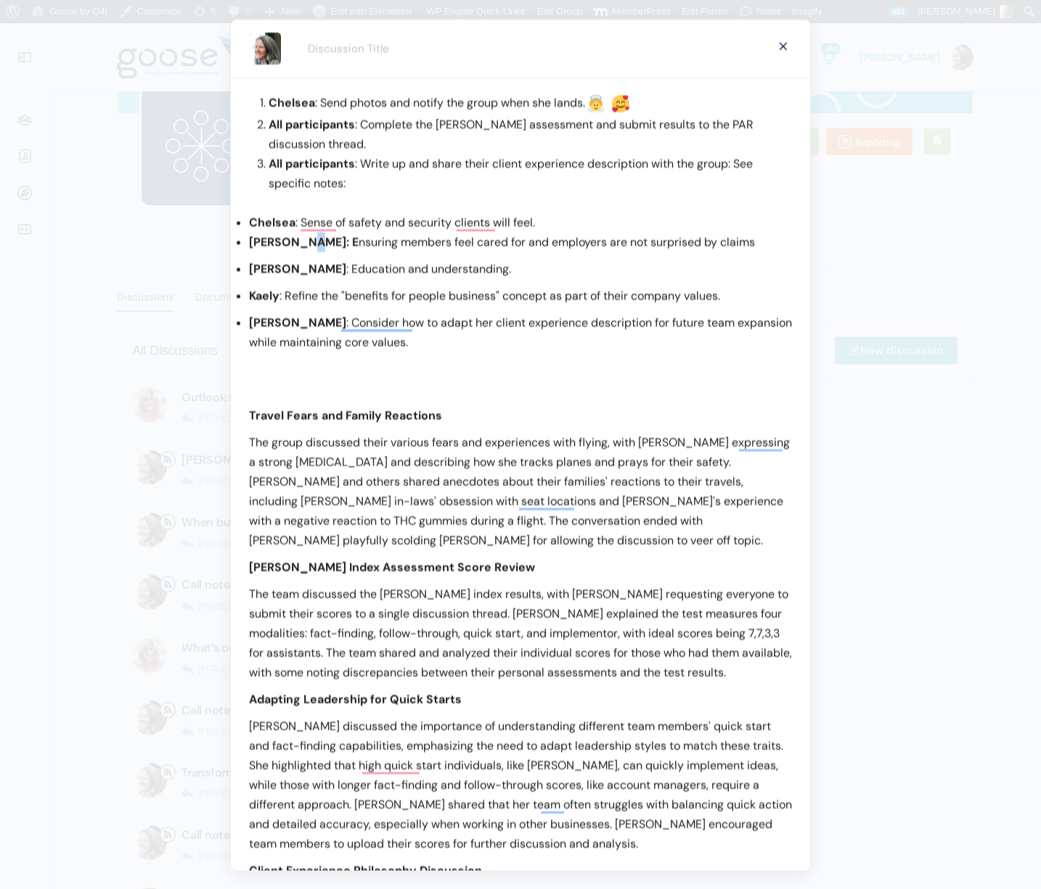
click at [295, 243] on b "Allison: E" at bounding box center [304, 241] width 110 height 15
click at [461, 300] on p "Kaely : Refine the "benefits for people business" concept as part of their comp…" at bounding box center [520, 295] width 543 height 20
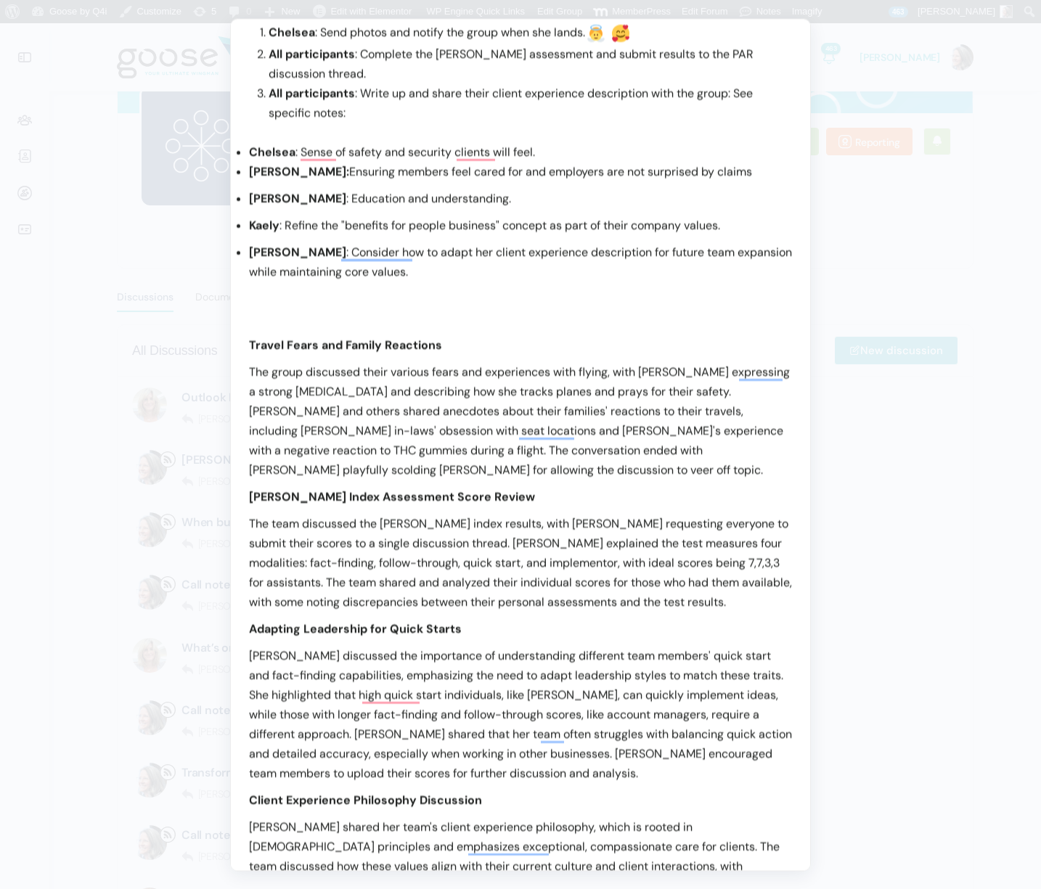
click at [348, 467] on p "The group discussed their various fears and experiences with flying, with Casey…" at bounding box center [520, 421] width 543 height 118
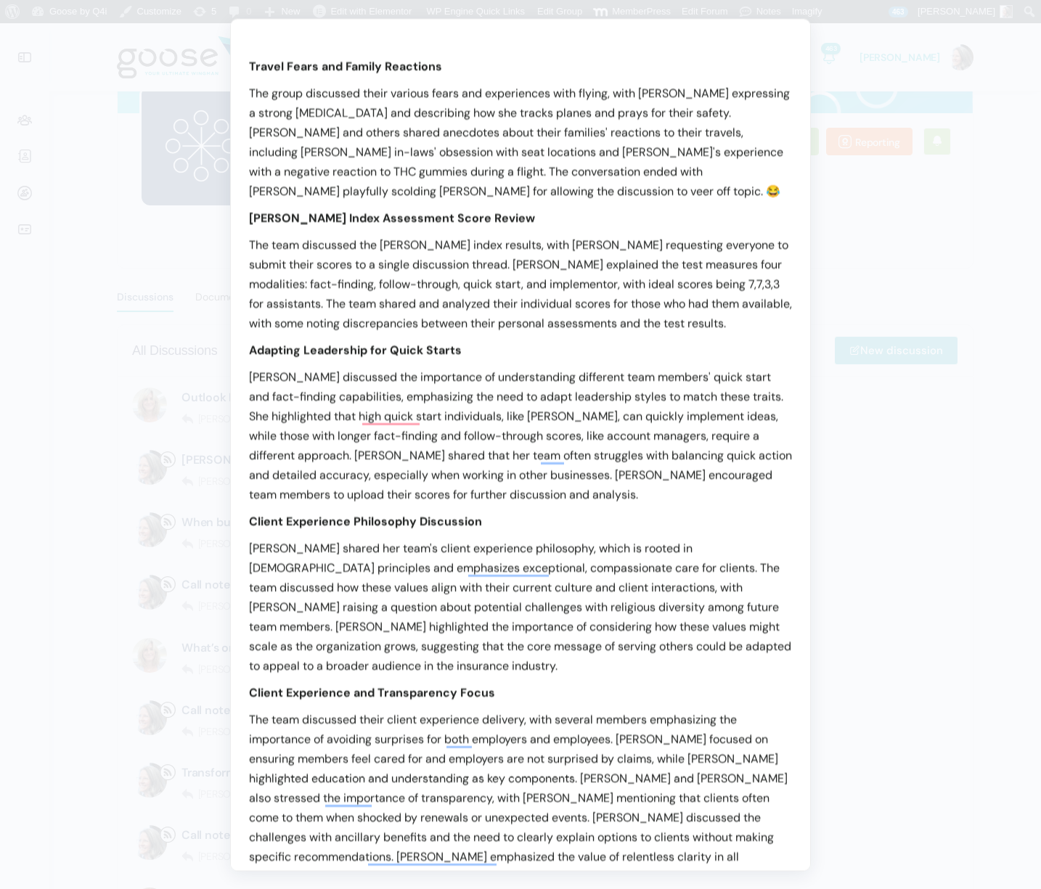
scroll to position [358, 0]
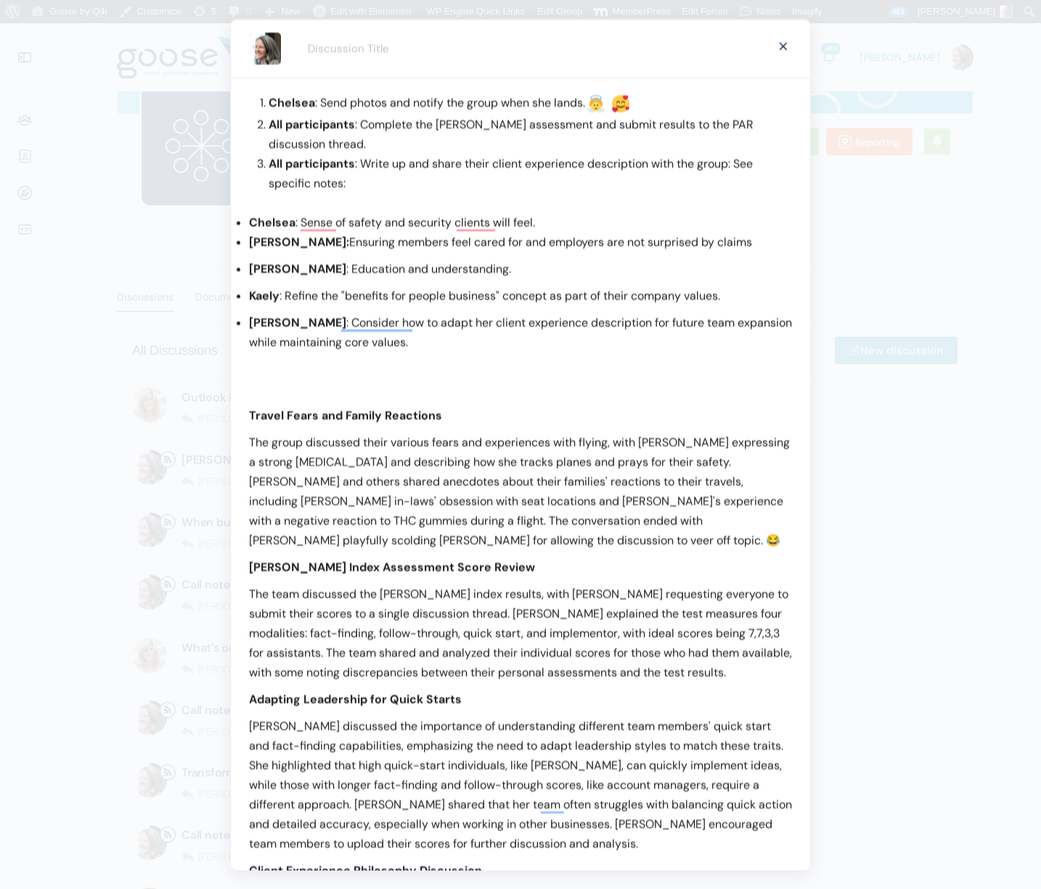
drag, startPoint x: 269, startPoint y: 97, endPoint x: 300, endPoint y: 99, distance: 32.0
click at [269, 97] on b "Chelsea" at bounding box center [292, 101] width 46 height 15
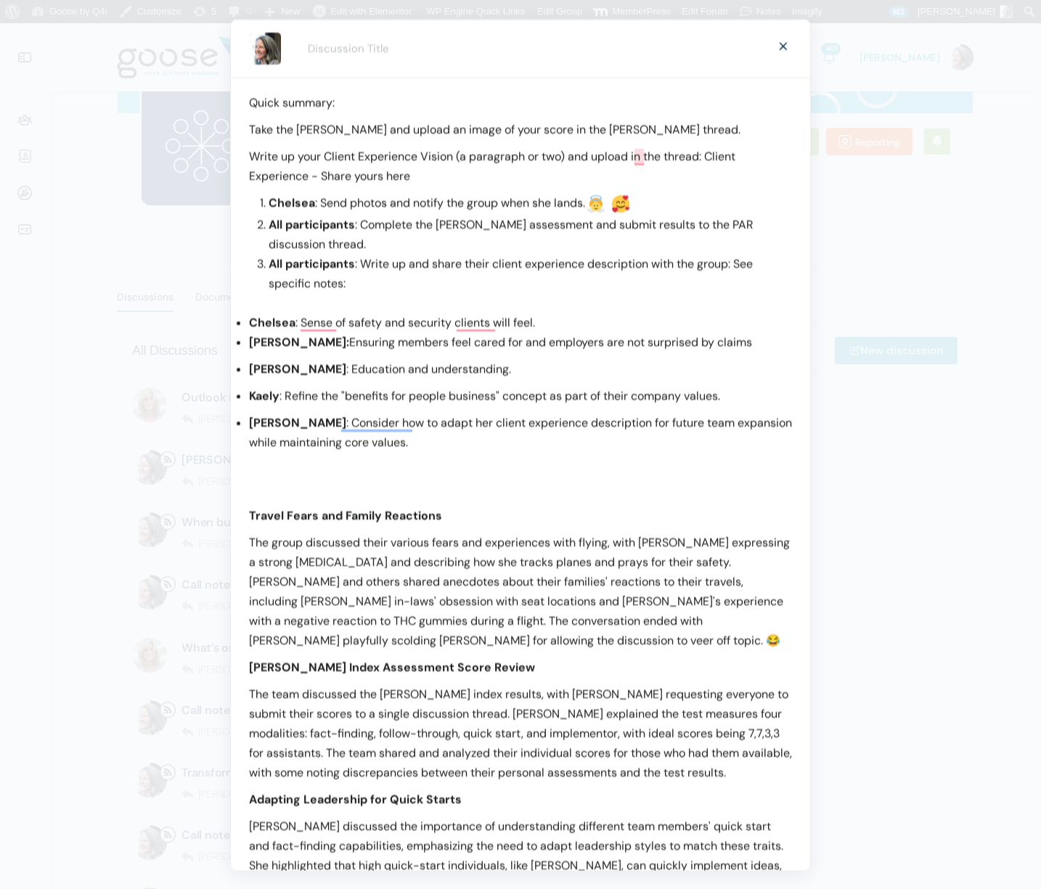
click at [731, 155] on p "Write up your Client Experience Vision (a paragraph or two) and upload in the t…" at bounding box center [520, 165] width 543 height 39
drag, startPoint x: 731, startPoint y: 155, endPoint x: 405, endPoint y: 177, distance: 326.6
click at [405, 177] on p "Write up your Client Experience Vision (a paragraph or two) and upload in the t…" at bounding box center [520, 165] width 543 height 39
click at [562, 127] on p "Take the Kolbe and upload an image of your score in the Kolbe thread." at bounding box center [520, 129] width 543 height 20
drag, startPoint x: 562, startPoint y: 127, endPoint x: 589, endPoint y: 128, distance: 26.9
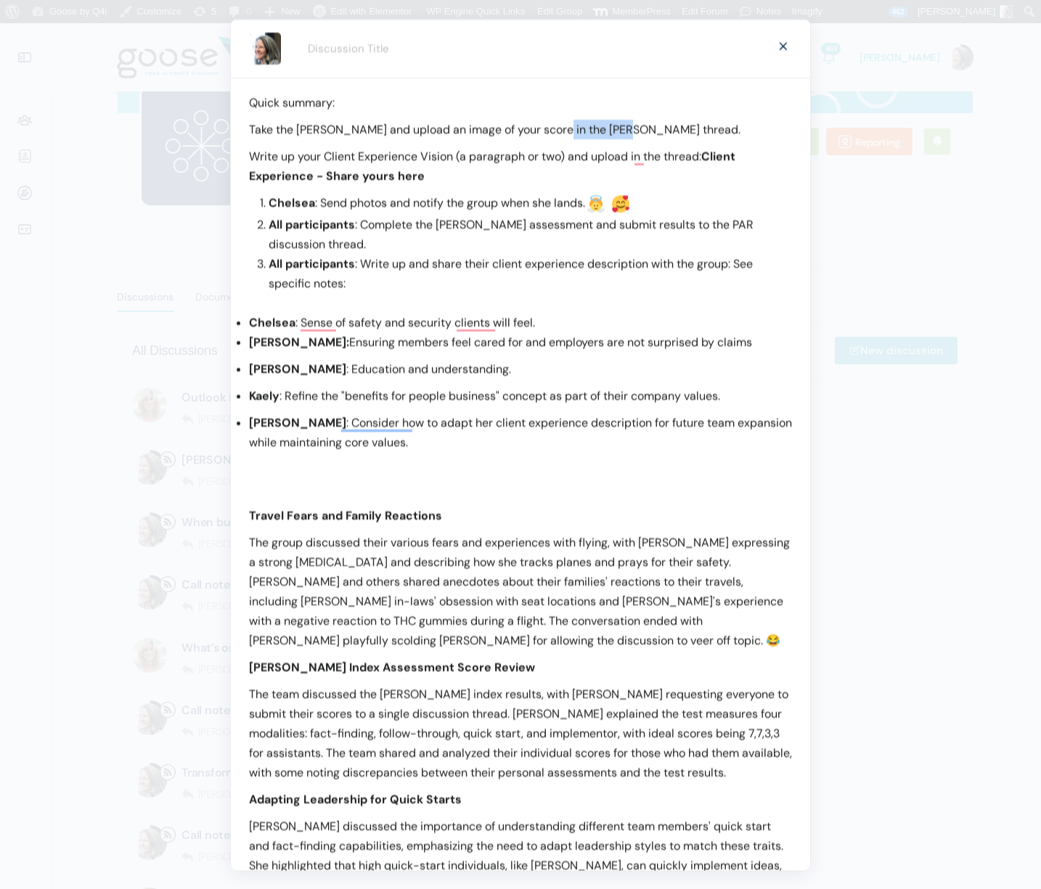
click at [589, 128] on p "Take the Kolbe and upload an image of your score in the Kolbe thread." at bounding box center [520, 129] width 543 height 20
click at [684, 157] on p "Write up your Client Experience Vision (a paragraph or two) and upload in the t…" at bounding box center [520, 165] width 543 height 39
click at [715, 181] on p "Write up your Client Experience Vision (a paragraph or two) and upload in the t…" at bounding box center [520, 165] width 543 height 39
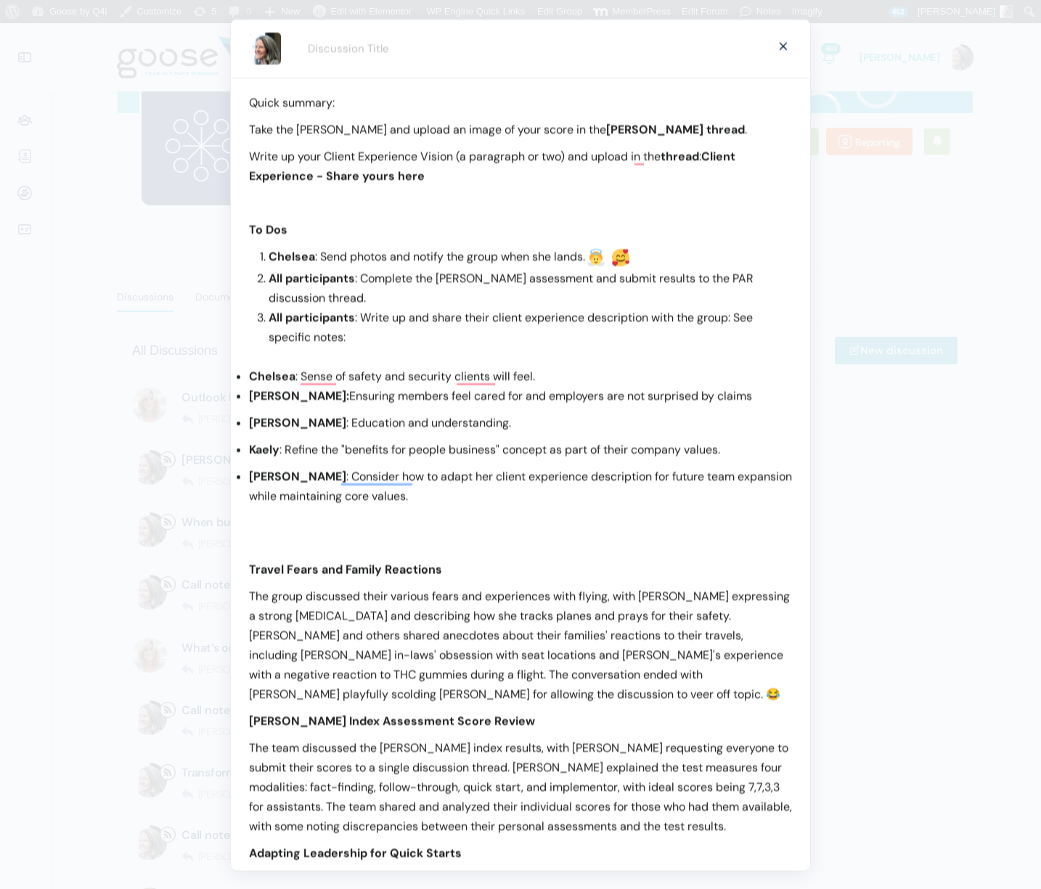
click at [260, 101] on p "Quick summary:" at bounding box center [520, 102] width 543 height 20
drag, startPoint x: 300, startPoint y: 101, endPoint x: 345, endPoint y: 102, distance: 45.0
click at [345, 102] on p "Quick summary:" at bounding box center [520, 102] width 543 height 20
click at [367, 103] on p "Quick summary:" at bounding box center [520, 102] width 543 height 20
click at [460, 178] on p "Write up your Client Experience Vision (a paragraph or two) and upload in the t…" at bounding box center [520, 165] width 543 height 39
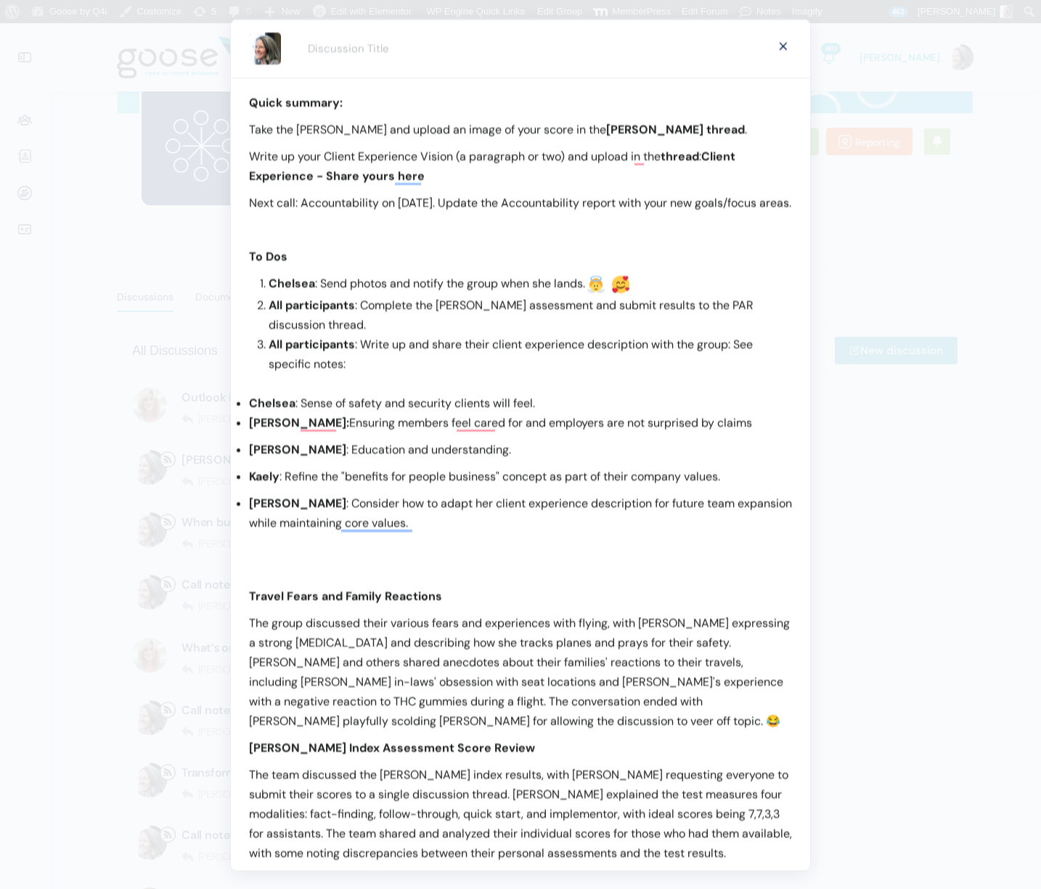
drag, startPoint x: 326, startPoint y: 130, endPoint x: 325, endPoint y: 221, distance: 91.4
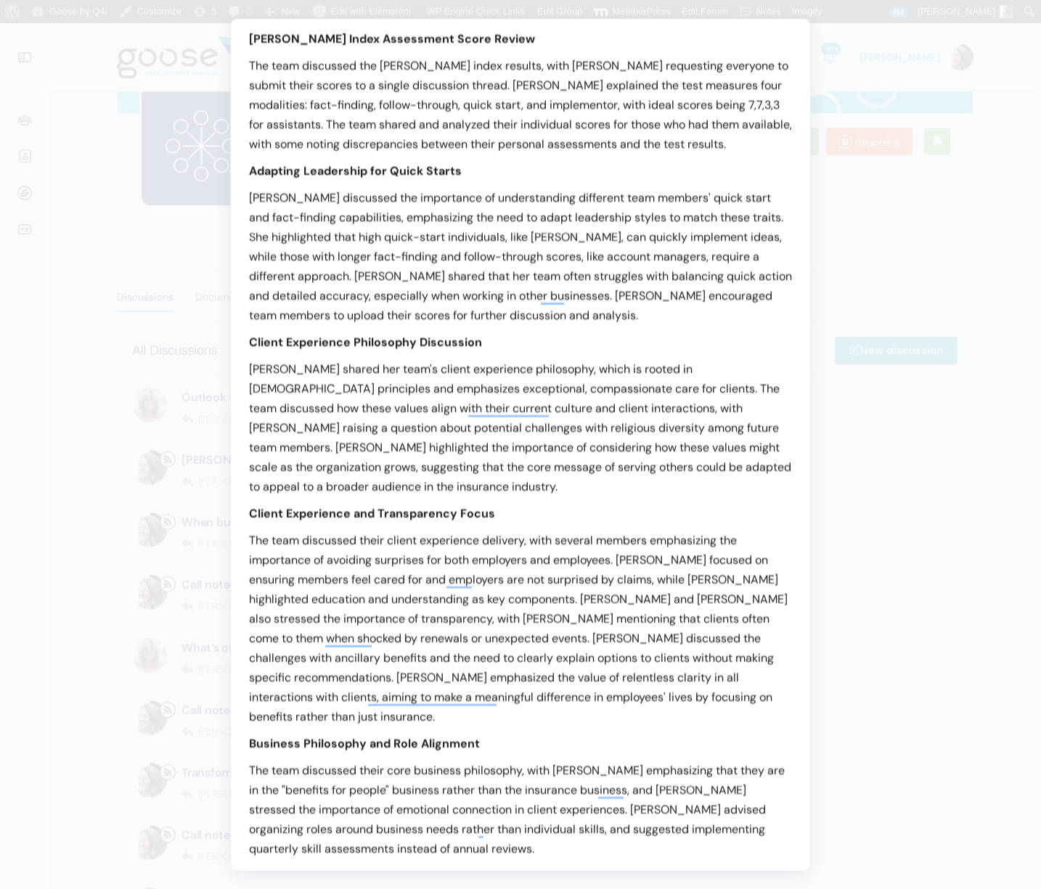
scroll to position [1198, 0]
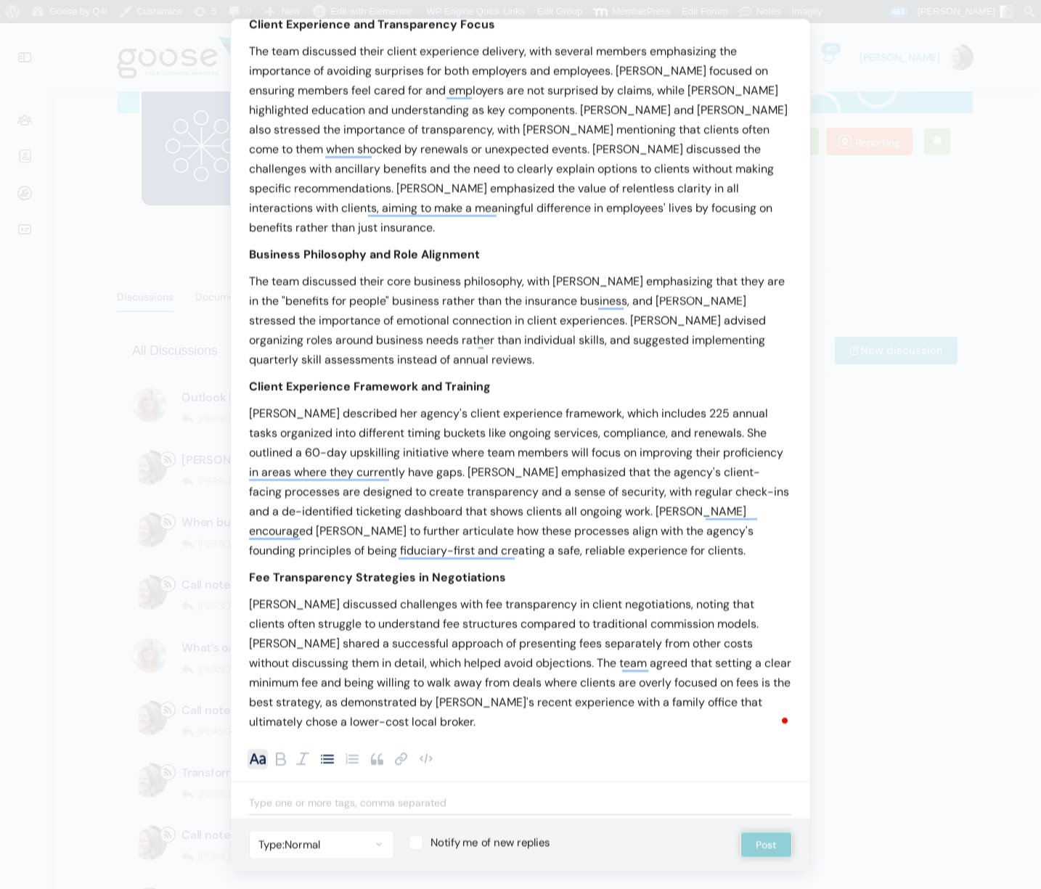
click at [327, 760] on b "•" at bounding box center [327, 757] width 17 height 15
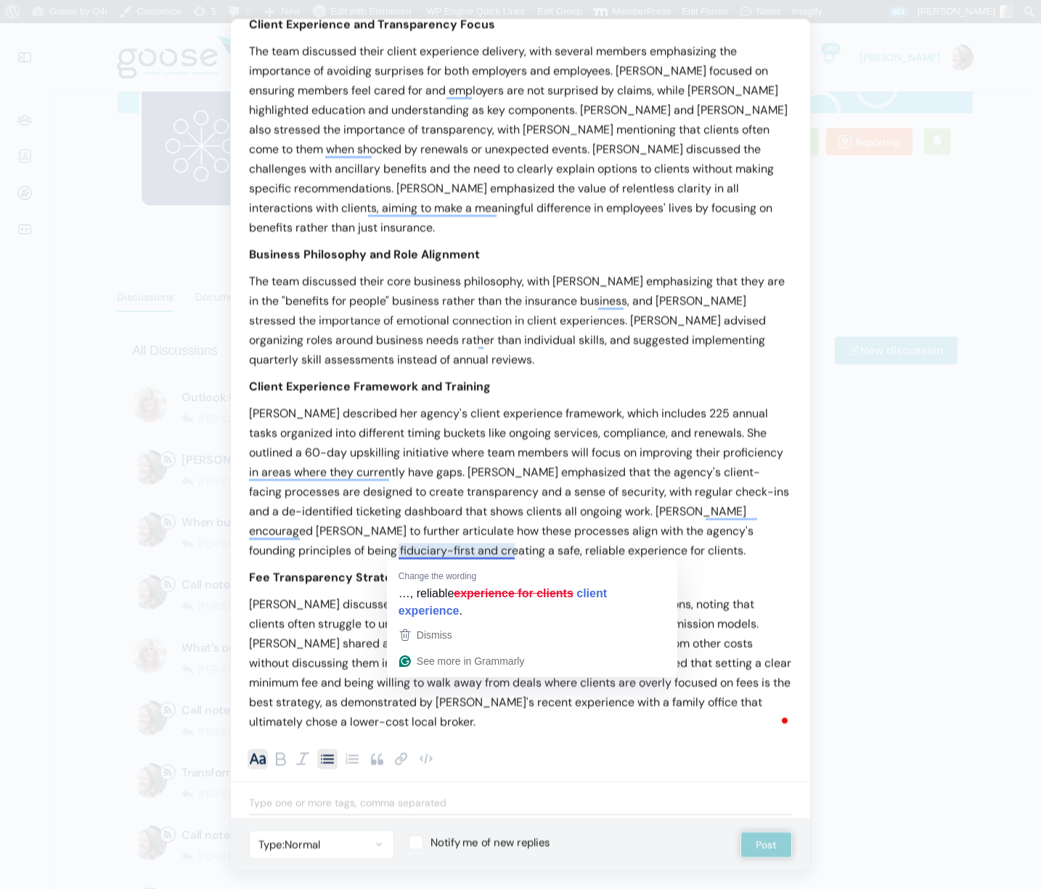
scroll to position [0, 0]
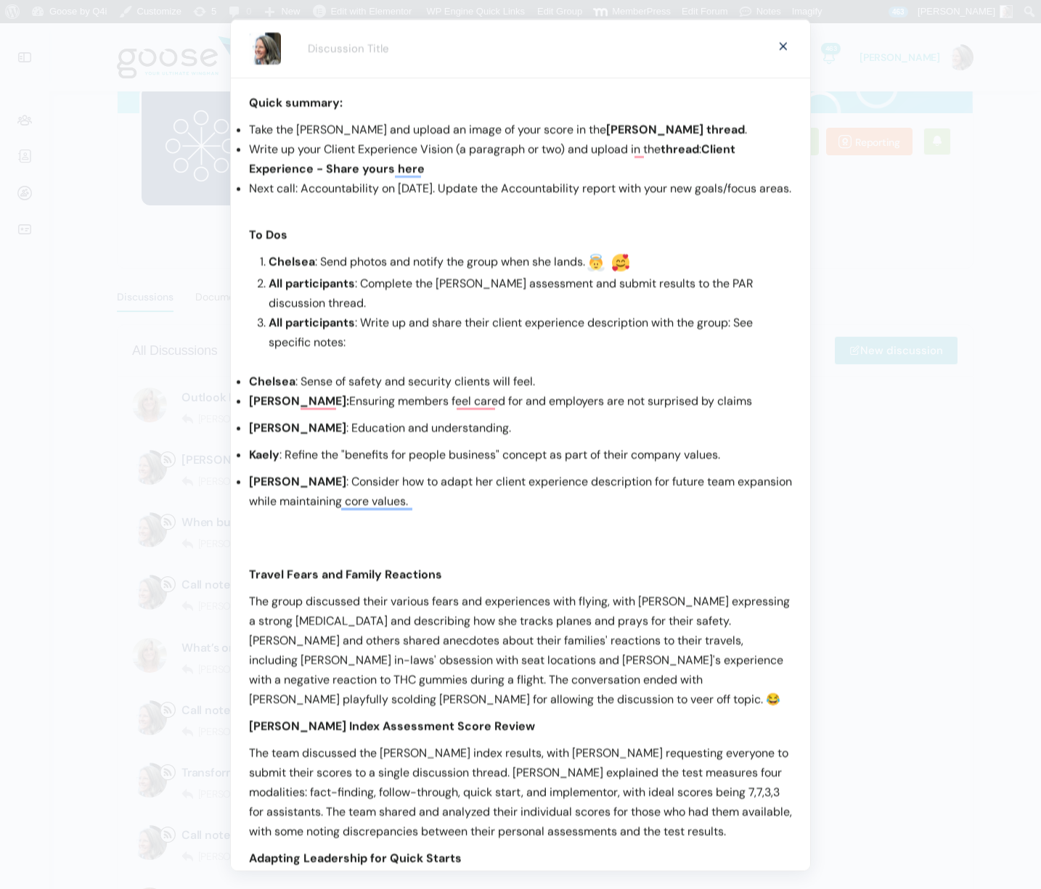
drag, startPoint x: 361, startPoint y: 206, endPoint x: 371, endPoint y: 206, distance: 10.2
click at [361, 197] on li "Next call: Accountability on September 17. Update the Accountability report wit…" at bounding box center [520, 188] width 543 height 20
click at [257, 188] on li "Next call: Accountability on September 17. Update the Accountability report wit…" at bounding box center [520, 188] width 543 height 20
drag, startPoint x: 264, startPoint y: 189, endPoint x: 288, endPoint y: 189, distance: 24.0
click at [288, 189] on li "Next call: Accountability on September 17. Update the Accountability report wit…" at bounding box center [520, 188] width 543 height 20
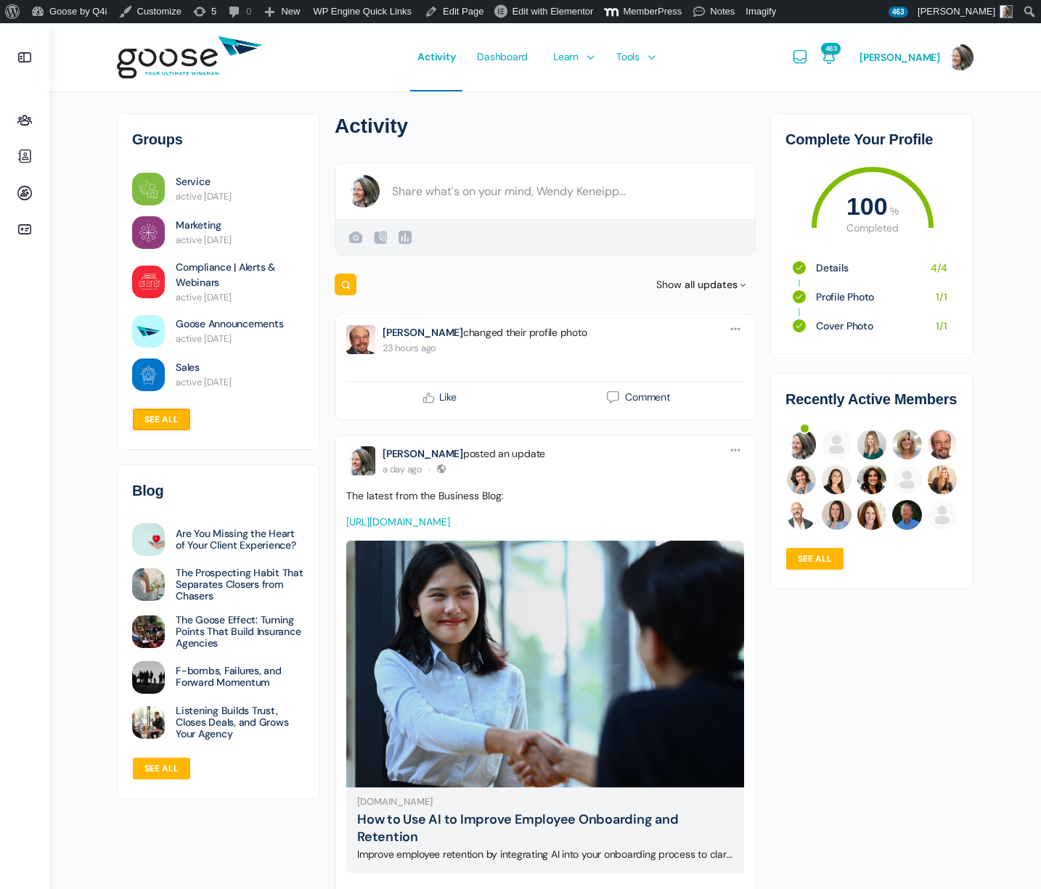
click at [147, 422] on link "See all" at bounding box center [161, 419] width 59 height 23
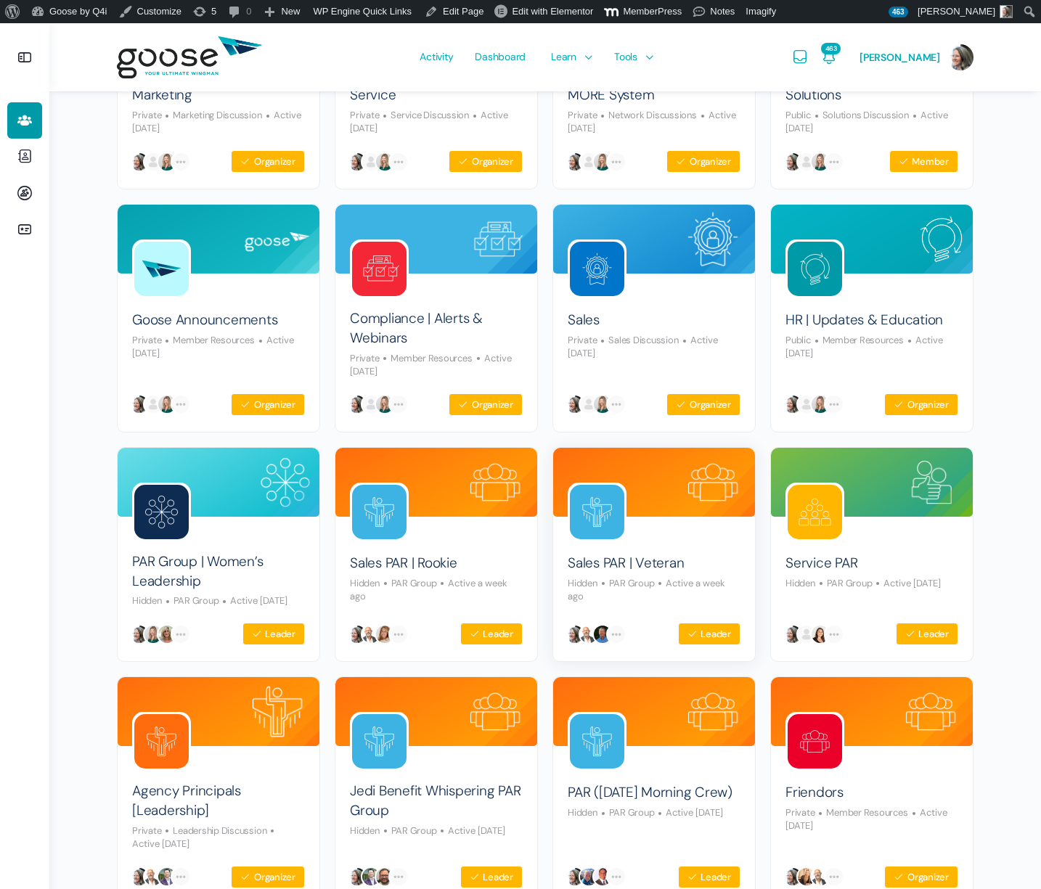
scroll to position [279, 0]
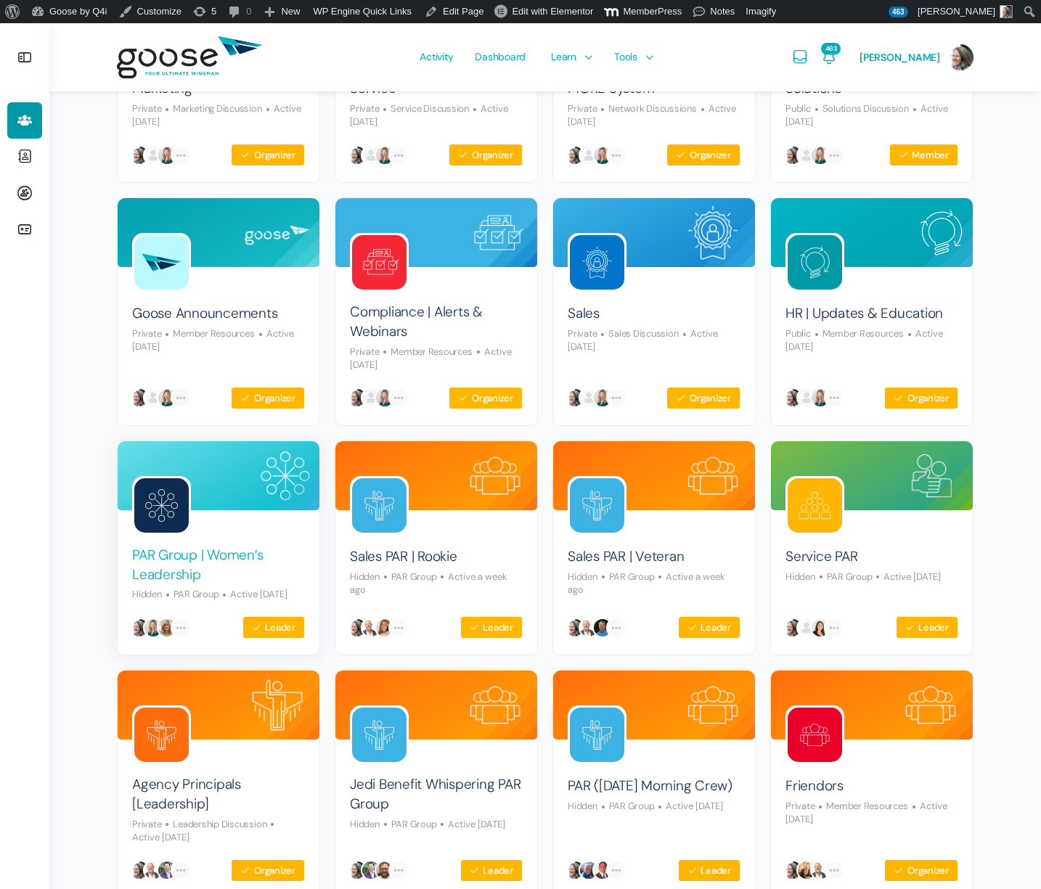
click at [202, 561] on link "PAR Group | Women’s Leadership" at bounding box center [218, 565] width 173 height 38
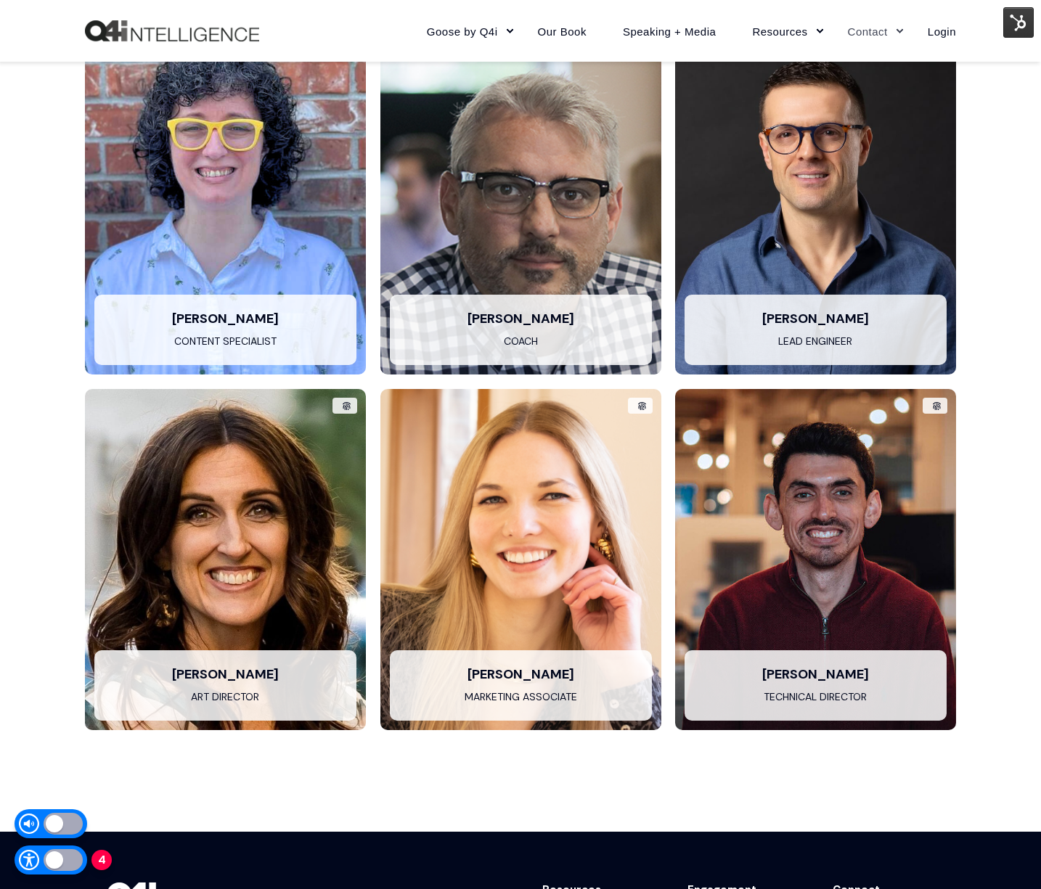
scroll to position [3340, 0]
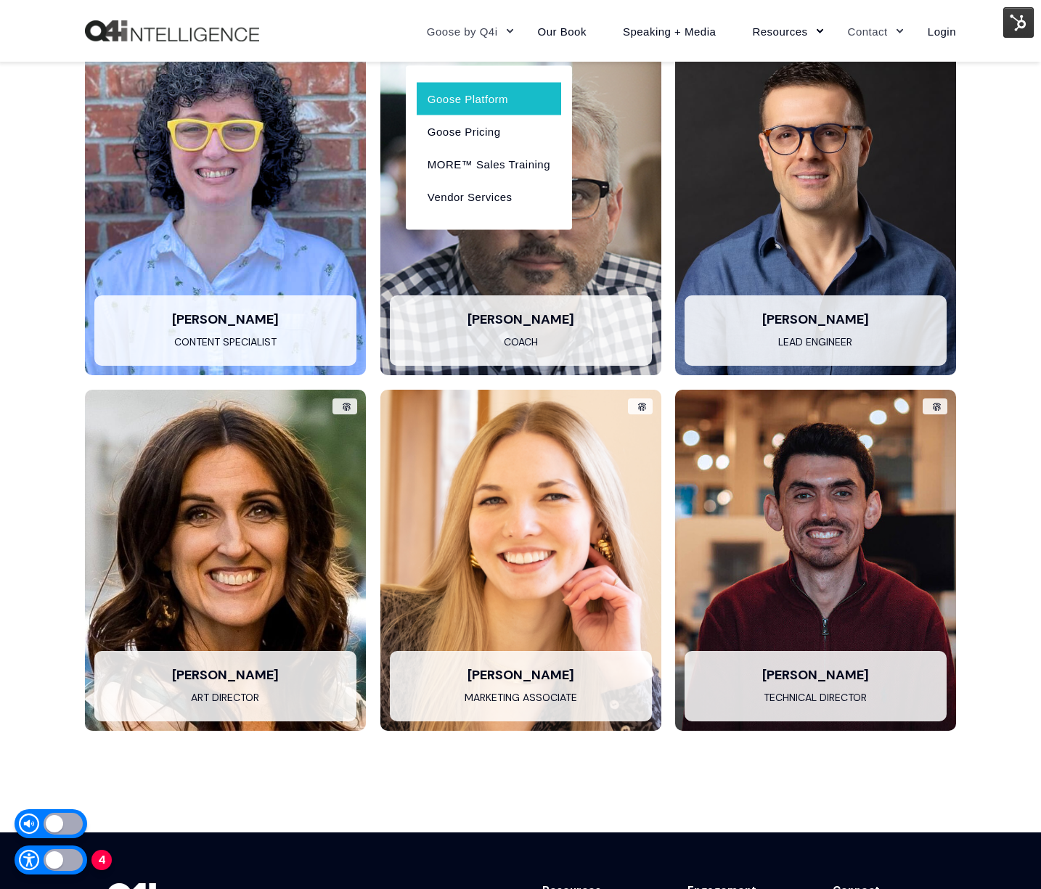
click at [458, 98] on link "Goose Platform" at bounding box center [489, 98] width 144 height 33
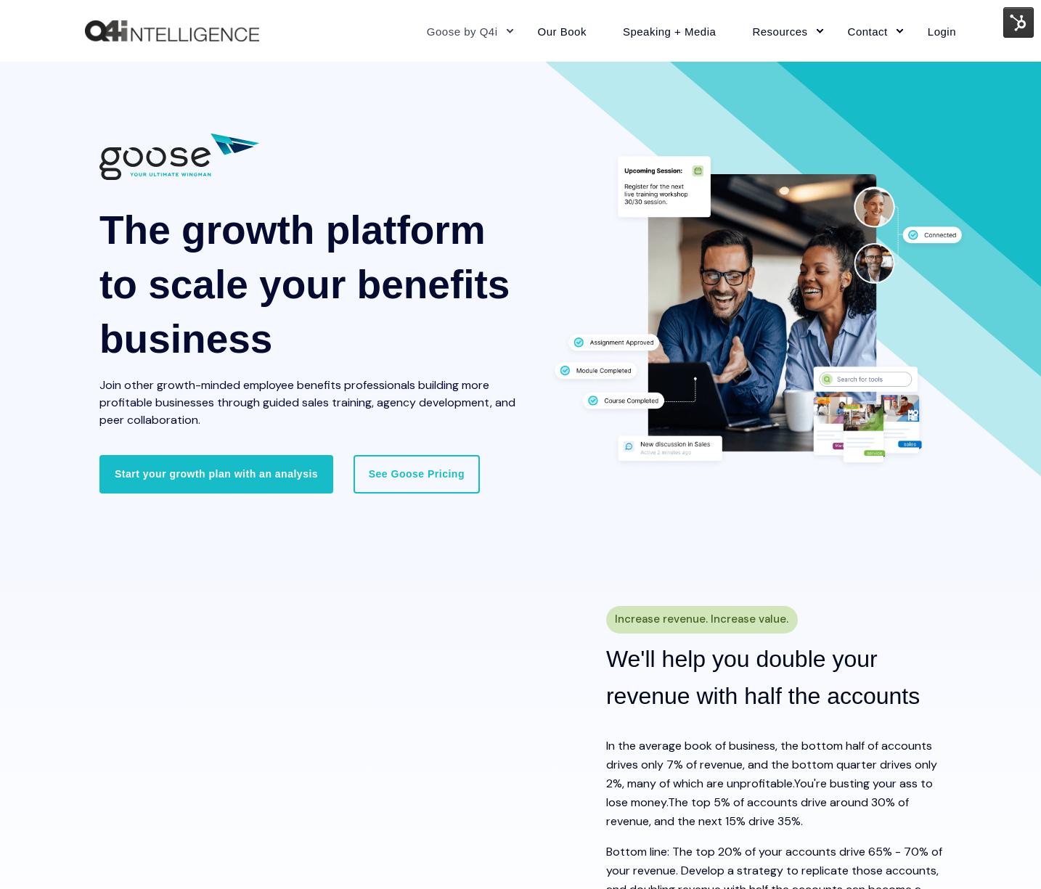
scroll to position [9, 0]
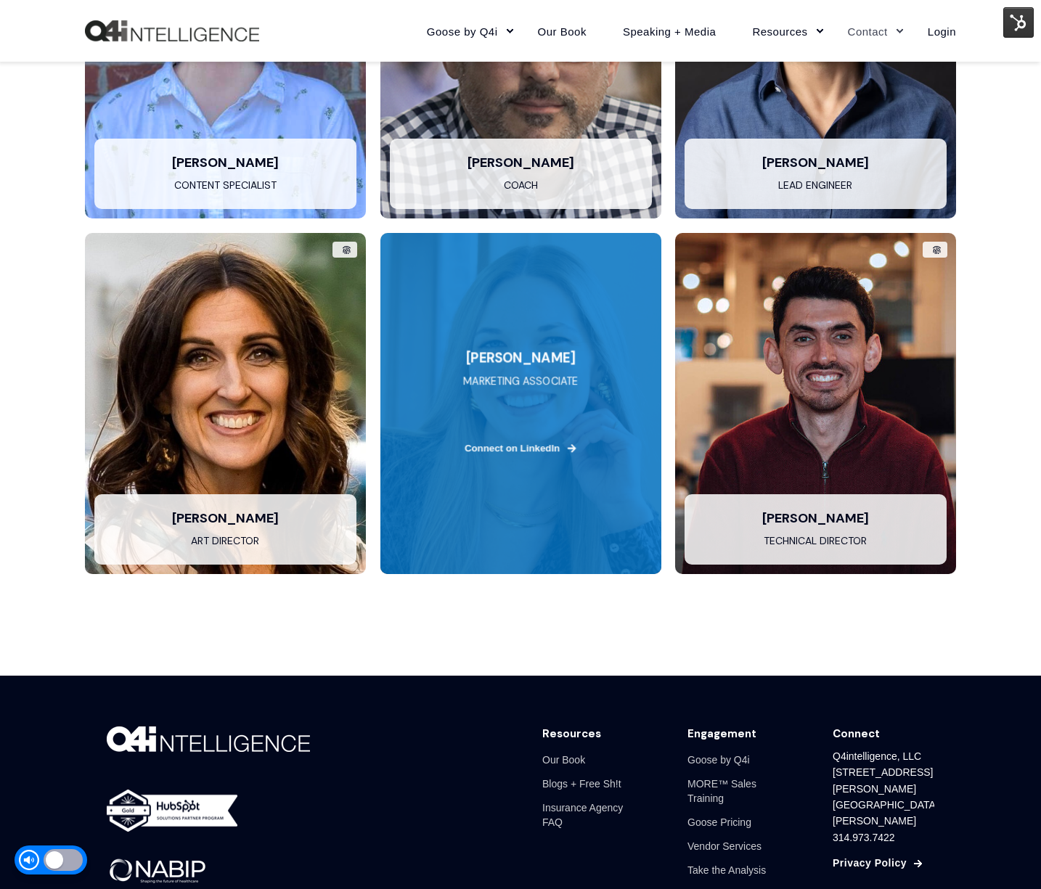
scroll to position [3497, 0]
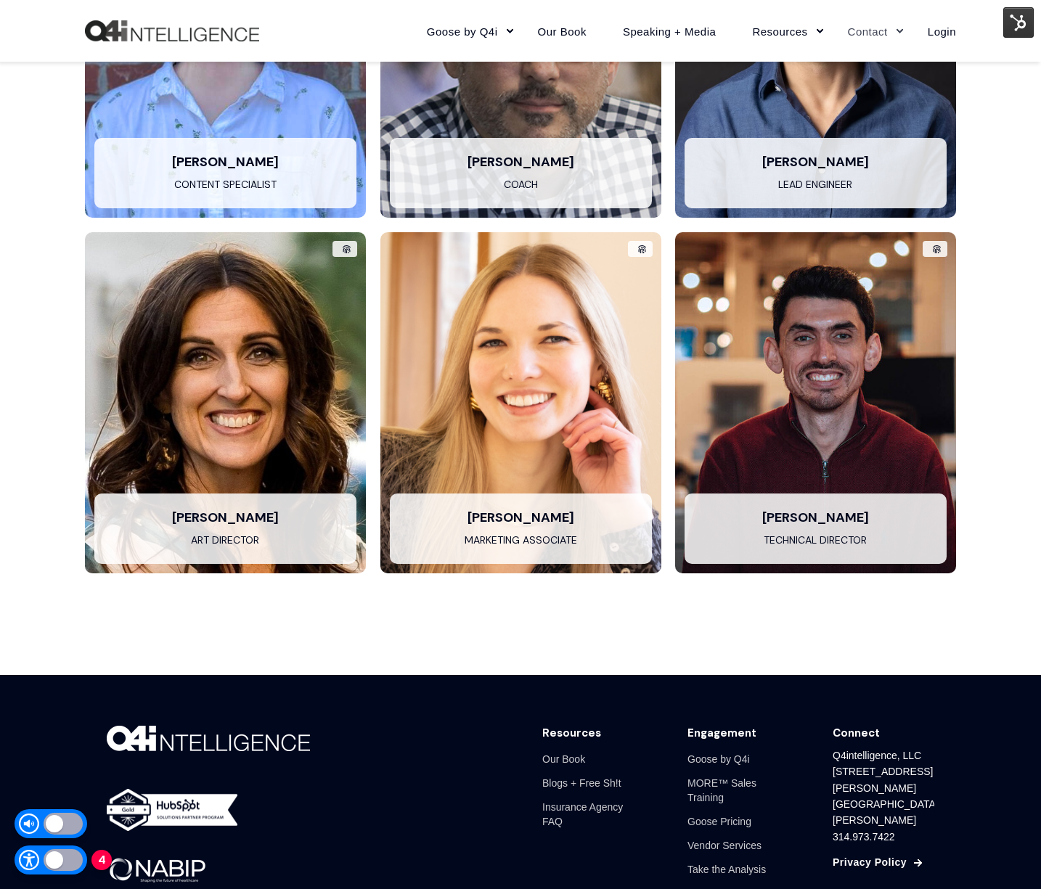
click at [988, 302] on div "Meet our amazing team Kevin Trokey Founding Partner & Coach "For me, nothing is…" at bounding box center [520, 2] width 1041 height 1346
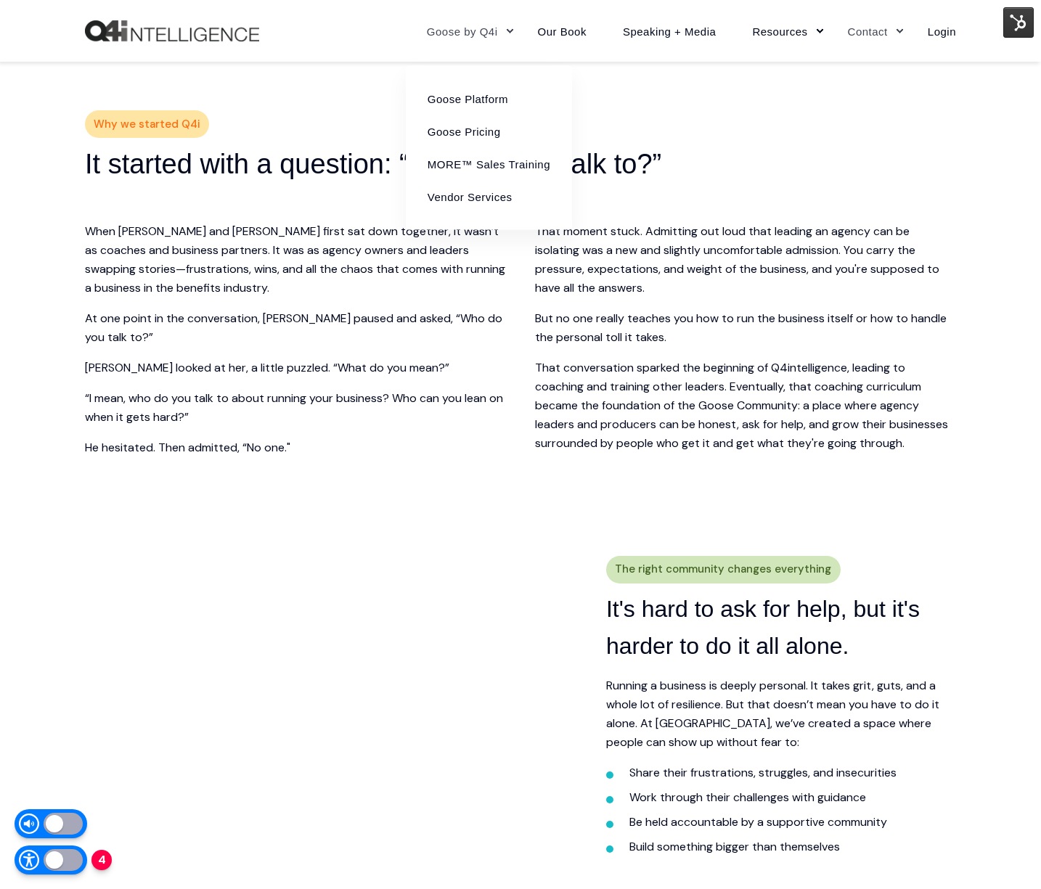
scroll to position [227, 0]
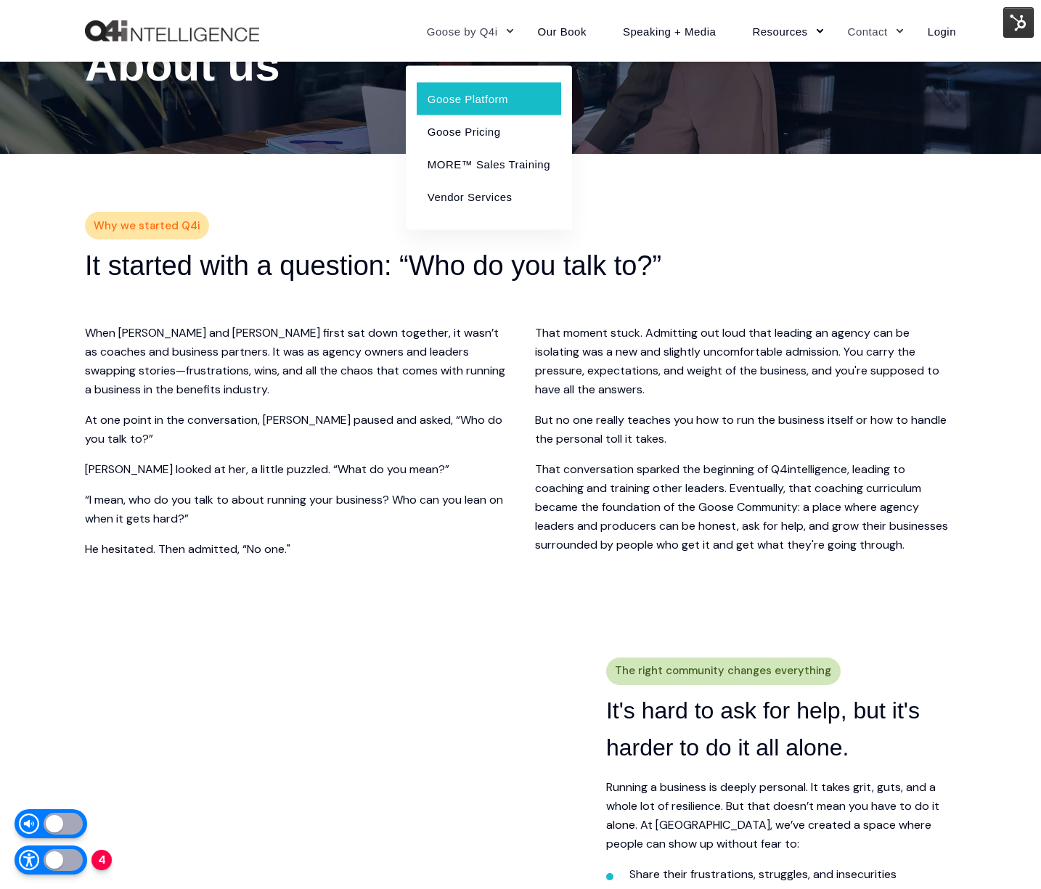
click at [473, 94] on link "Goose Platform" at bounding box center [489, 98] width 144 height 33
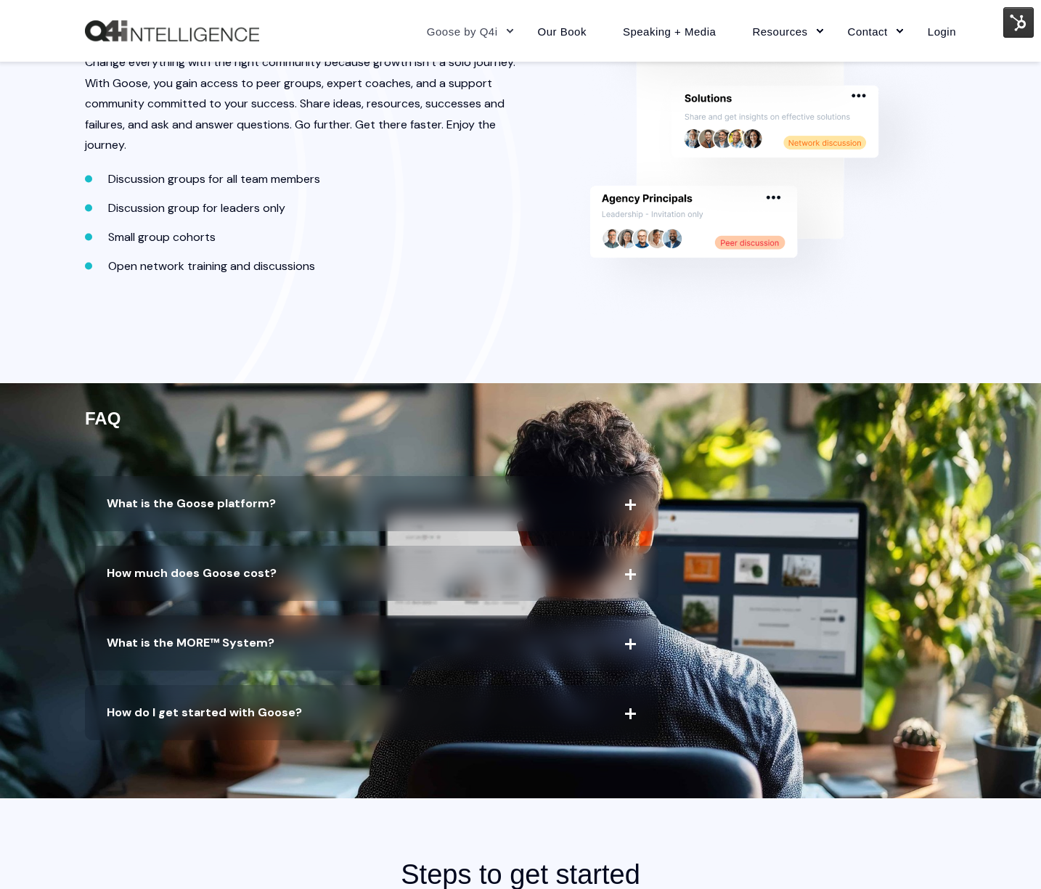
scroll to position [2826, 0]
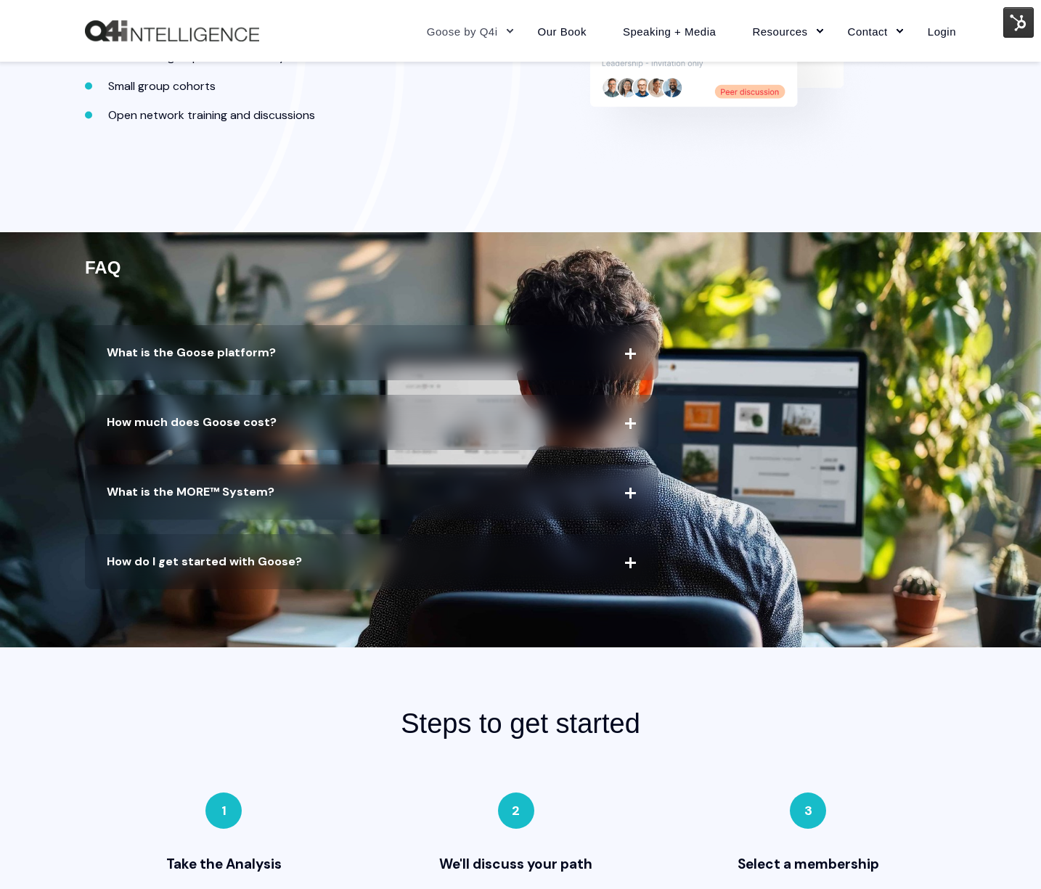
click at [477, 422] on span "How much does Goose cost?" at bounding box center [371, 422] width 573 height 55
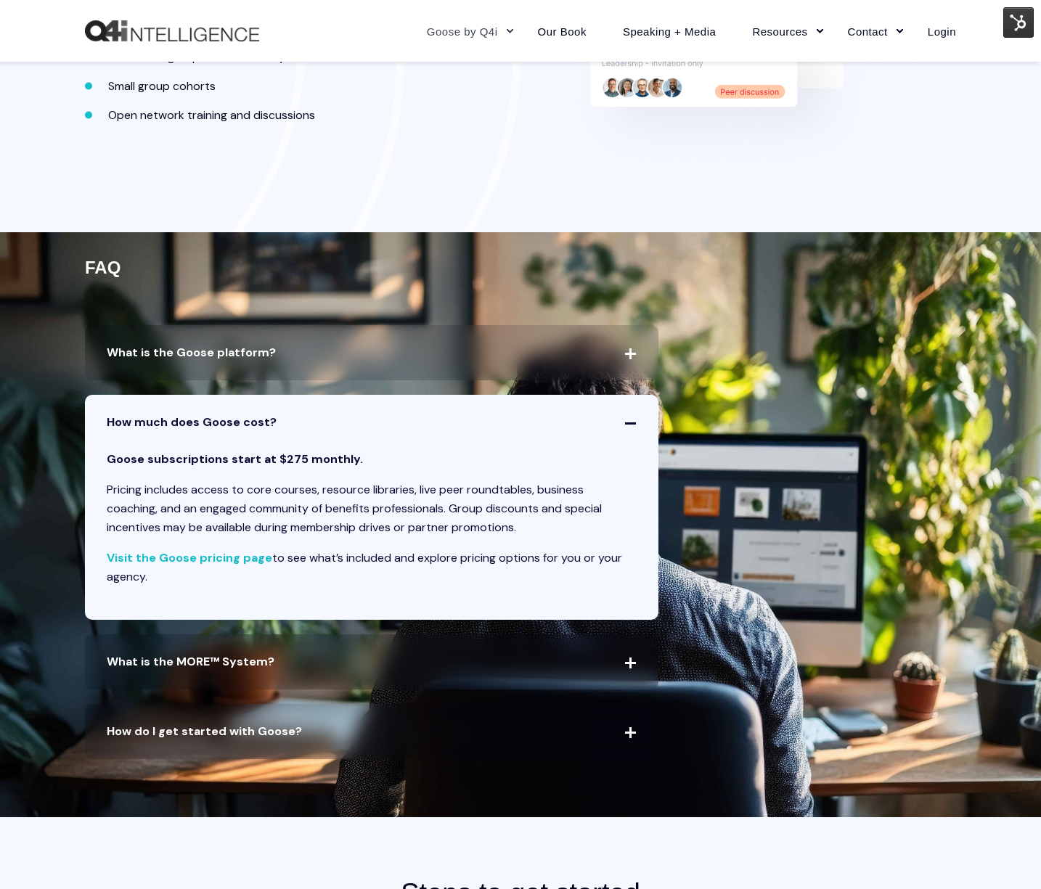
click at [376, 343] on span "What is the Goose platform?" at bounding box center [371, 352] width 573 height 55
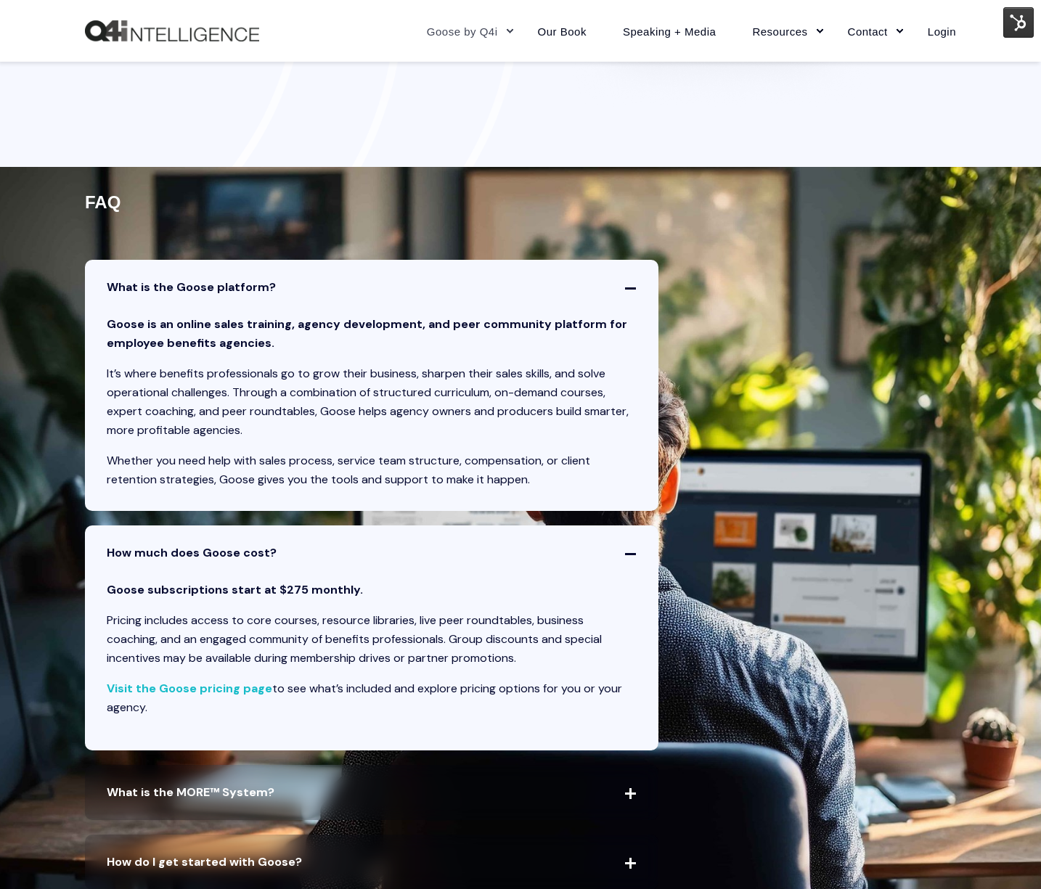
scroll to position [2931, 0]
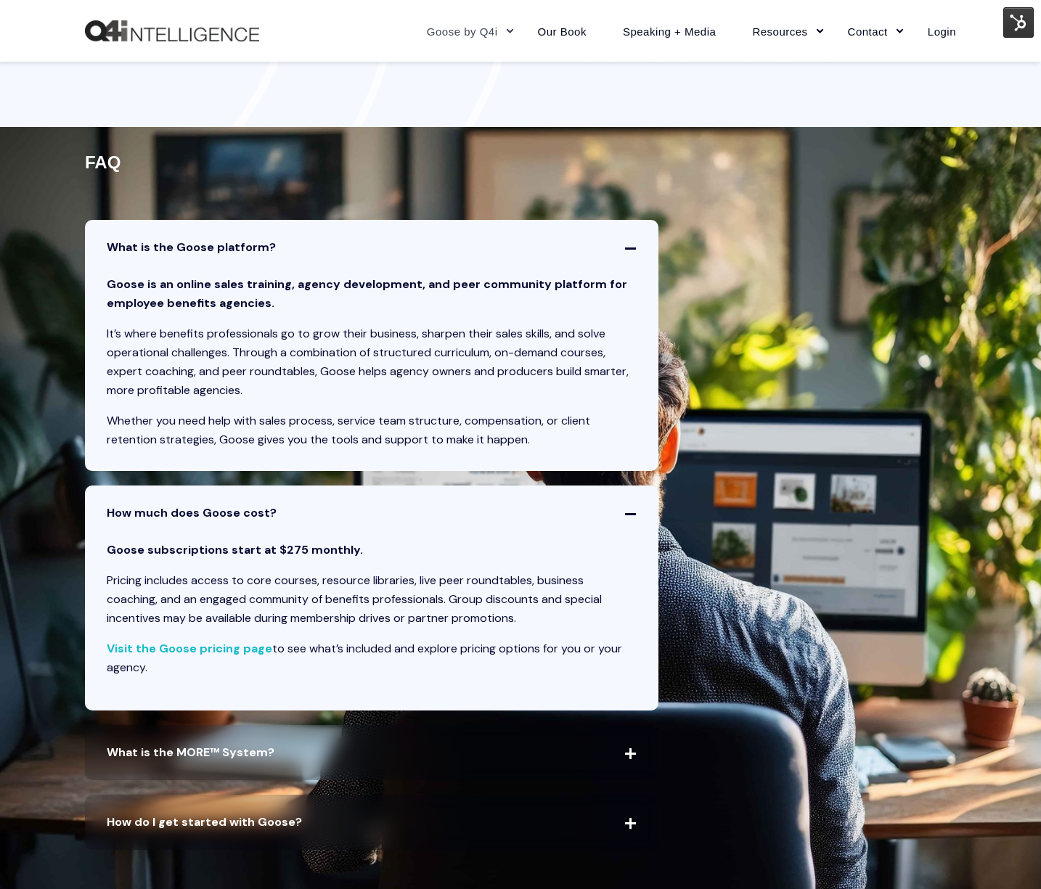
click at [627, 250] on span "What is the Goose platform?" at bounding box center [371, 247] width 573 height 55
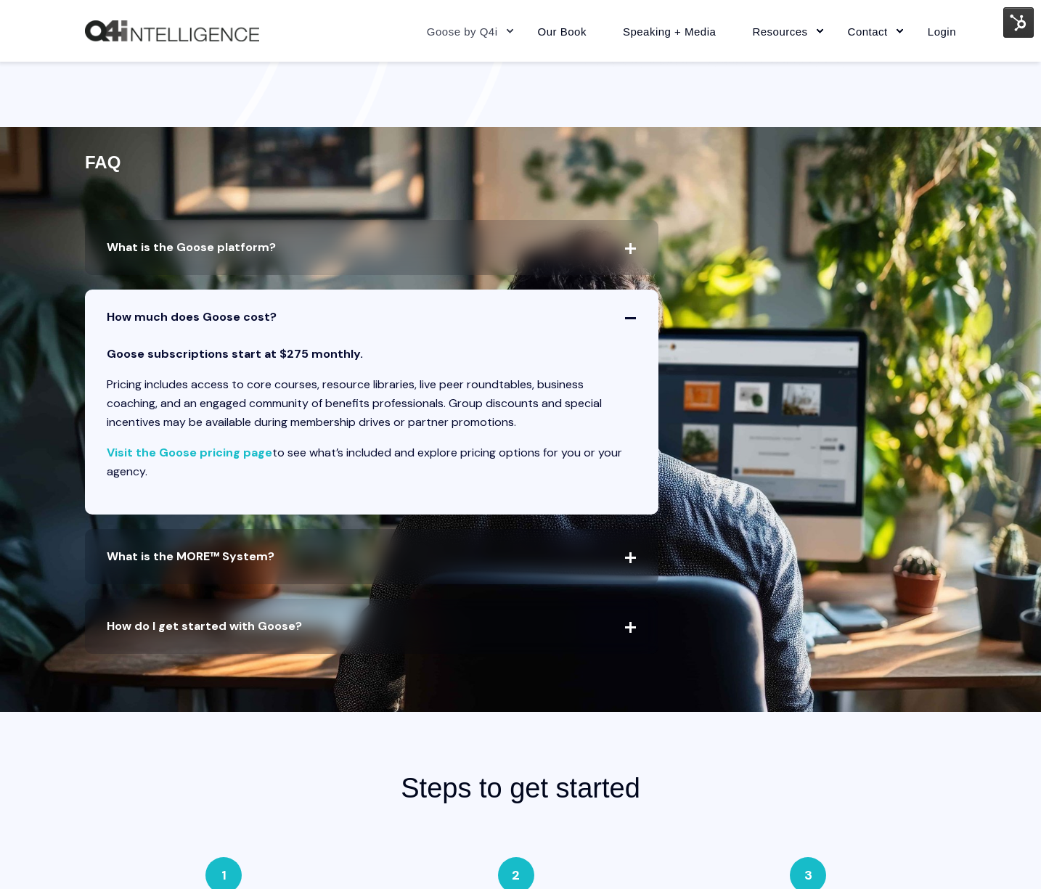
click at [278, 570] on span "What is the MORE™ System?" at bounding box center [371, 556] width 573 height 55
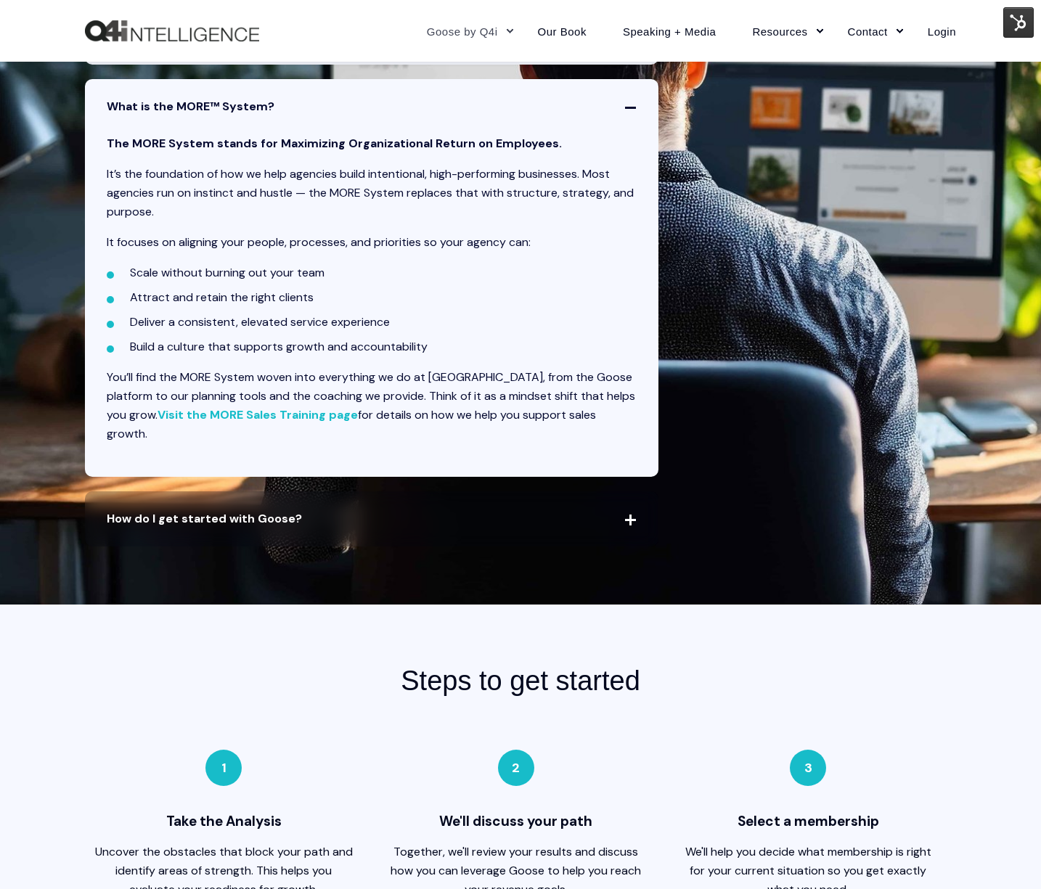
scroll to position [3386, 0]
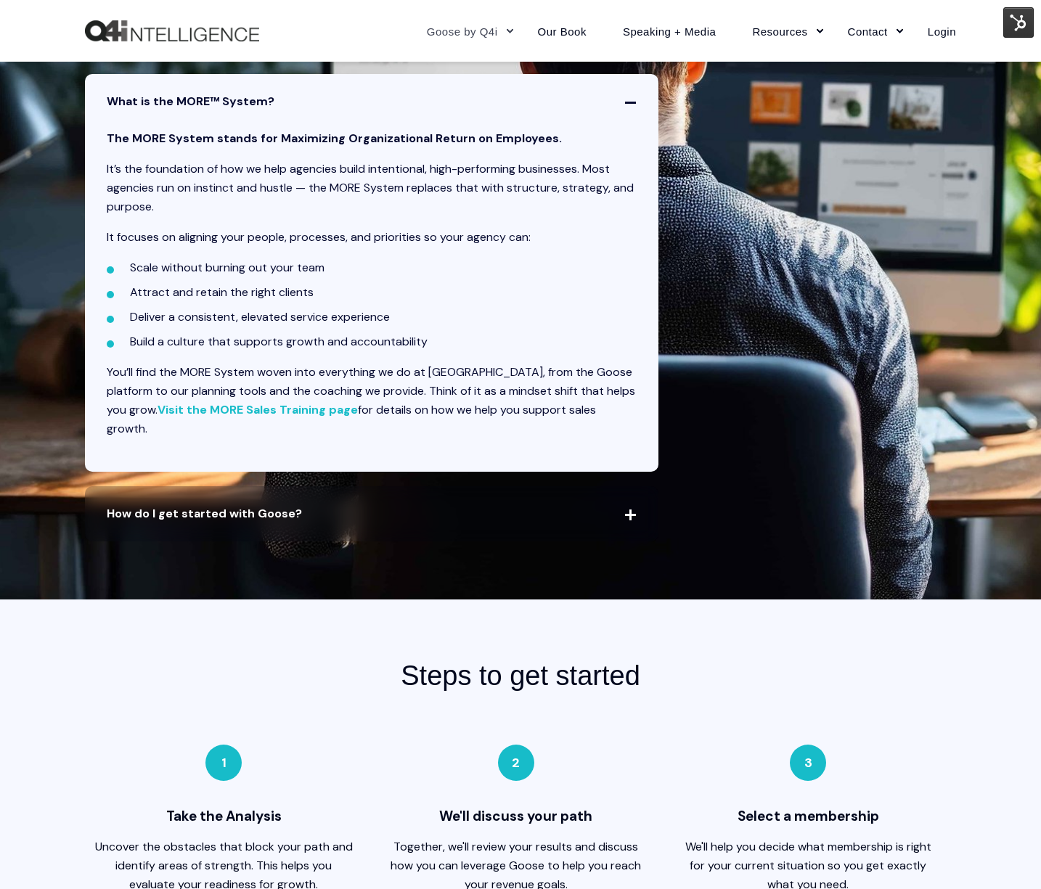
click at [259, 499] on span "How do I get started with Goose?" at bounding box center [371, 513] width 573 height 55
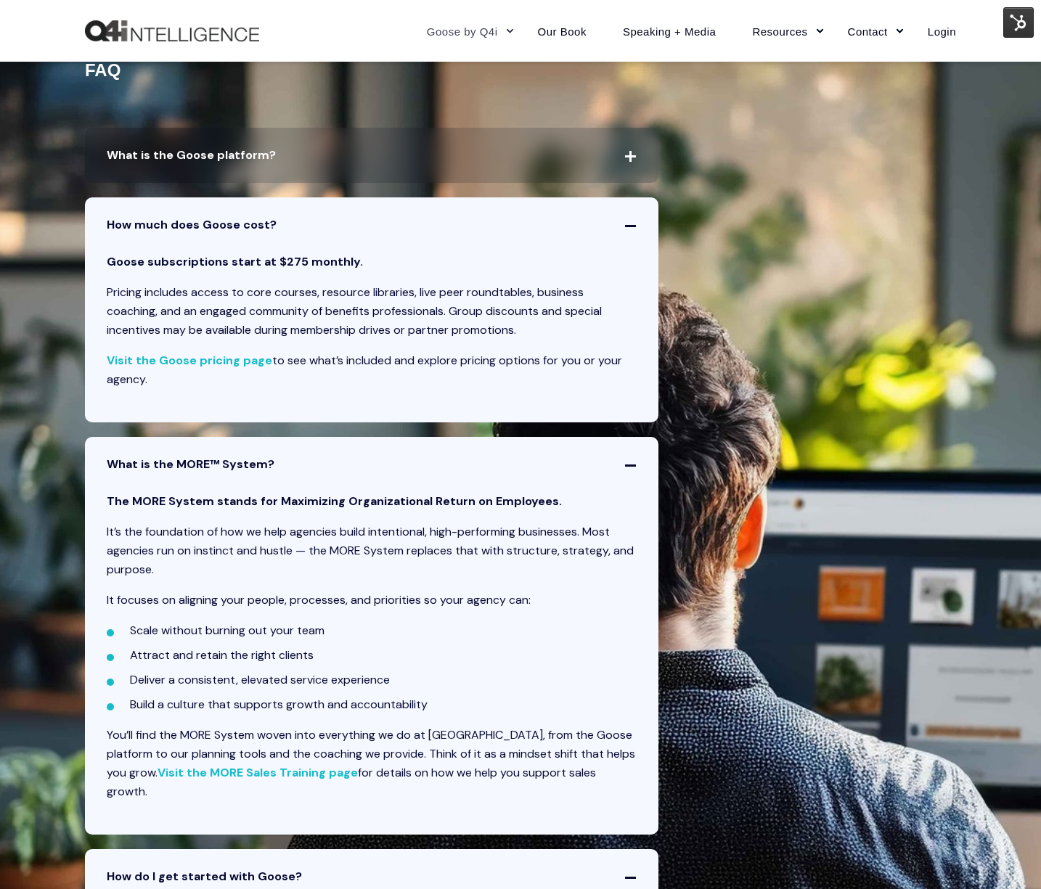
scroll to position [3019, 0]
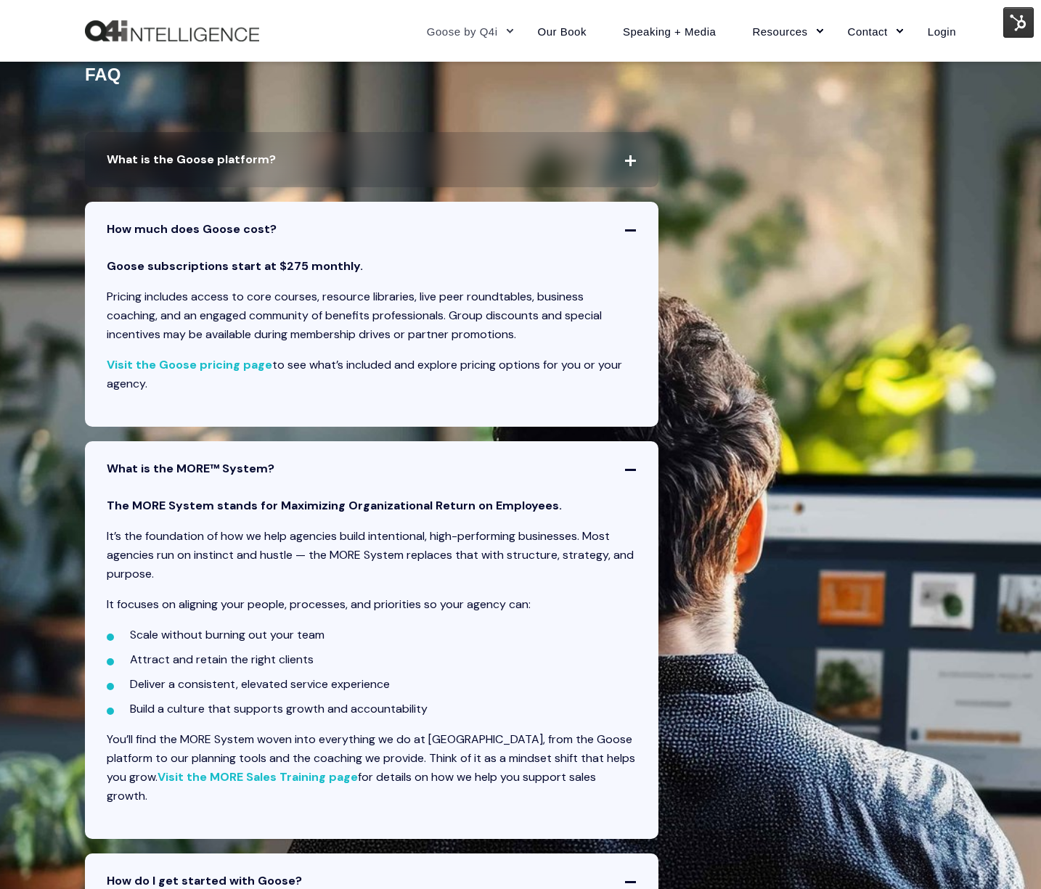
click at [634, 226] on span "How much does Goose cost?" at bounding box center [371, 229] width 573 height 55
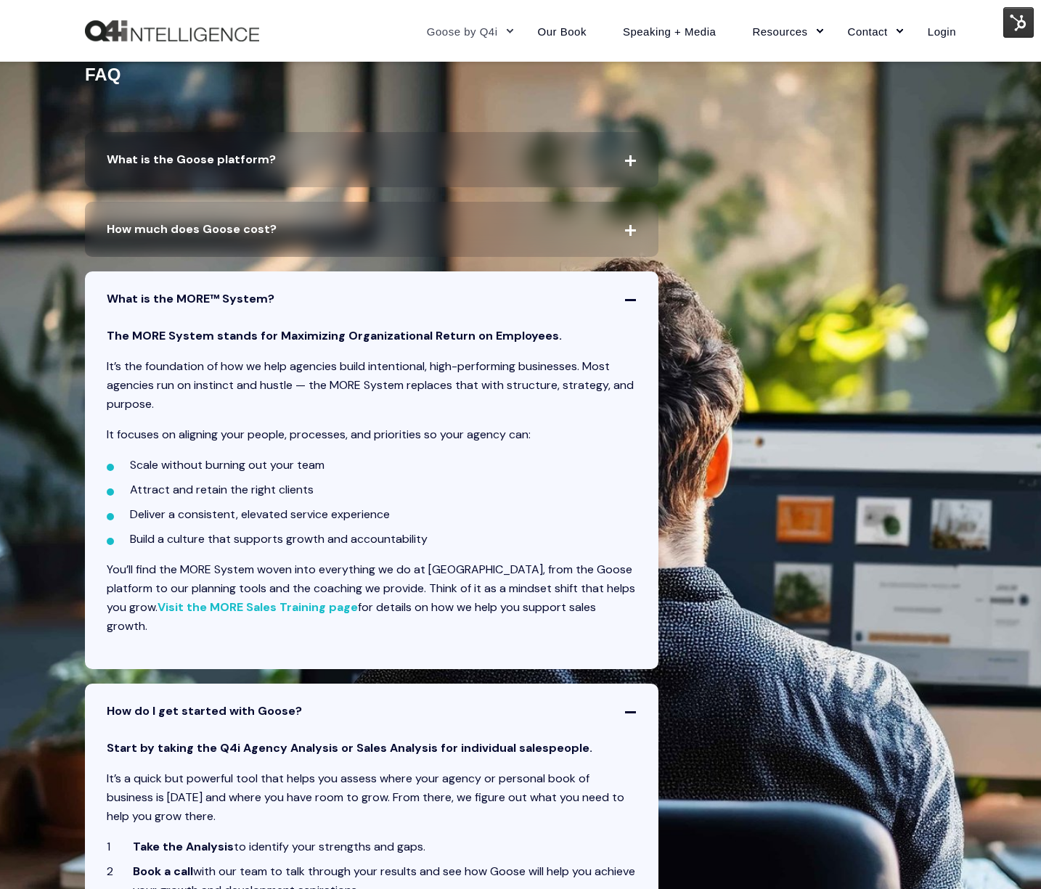
click at [631, 292] on span "What is the MORE™ System?" at bounding box center [371, 298] width 573 height 55
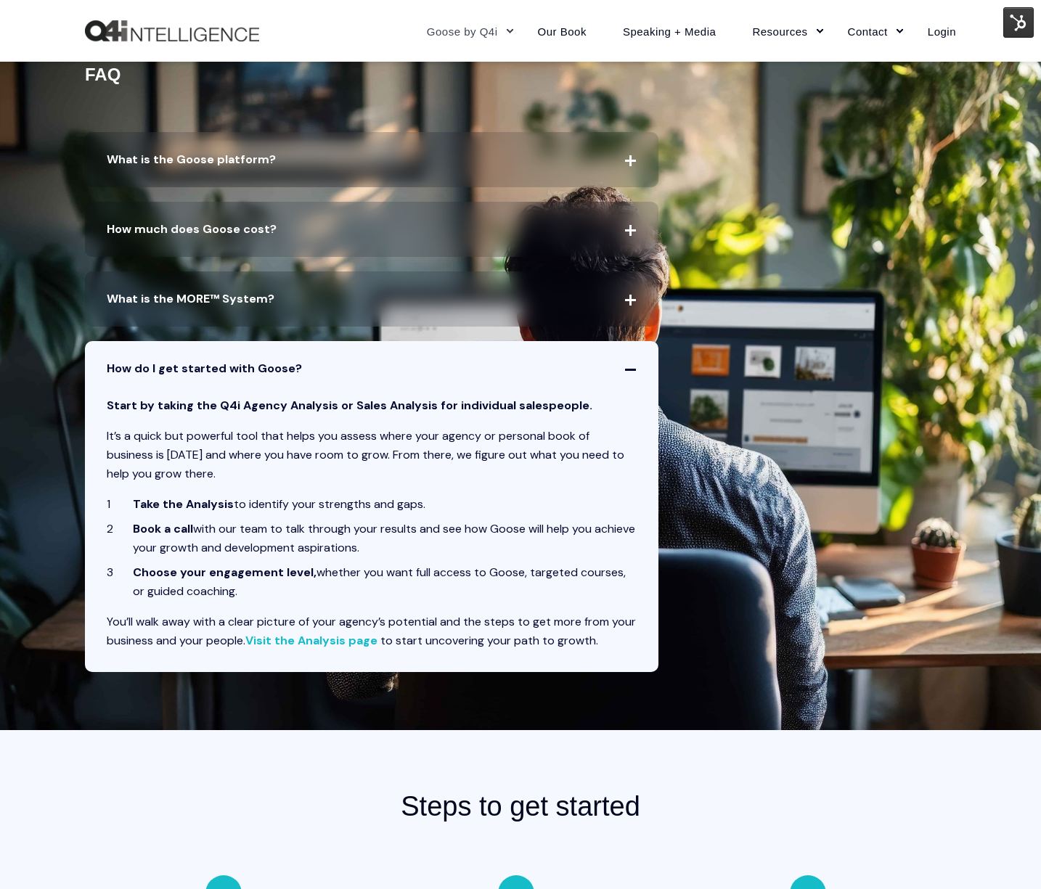
click at [628, 367] on span "How do I get started with Goose?" at bounding box center [371, 368] width 573 height 55
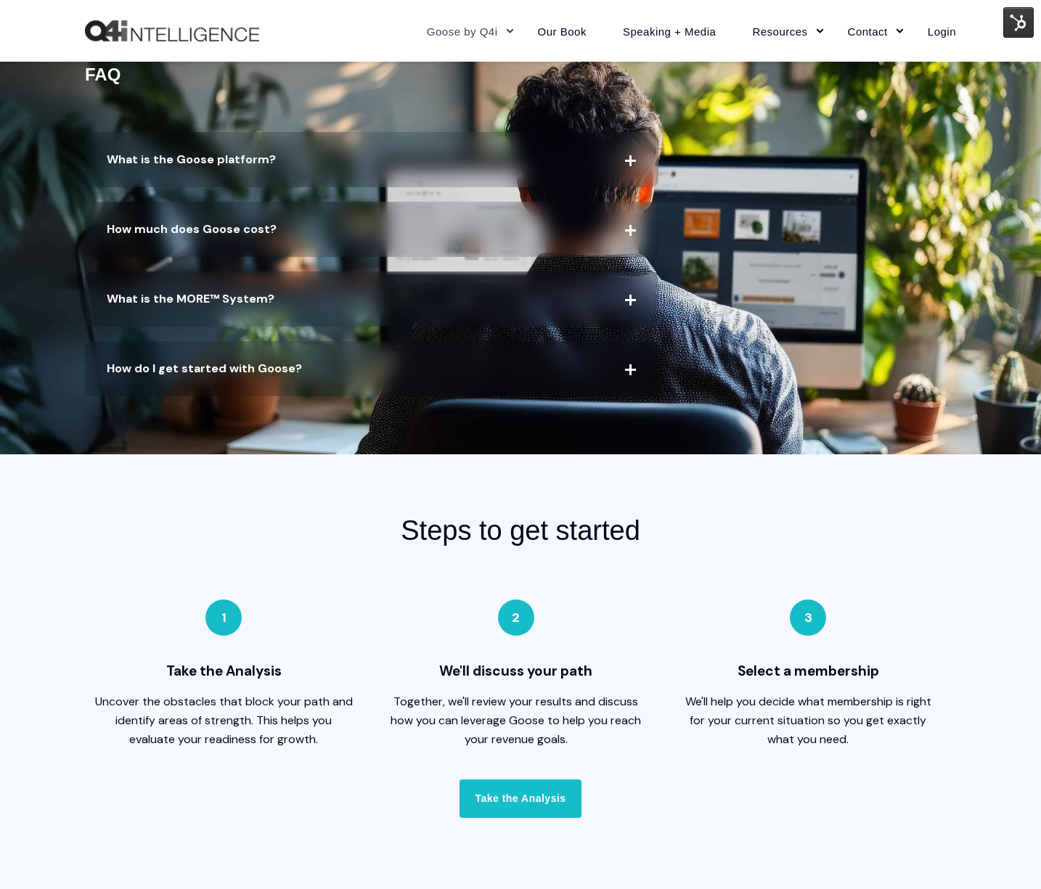
scroll to position [3018, 0]
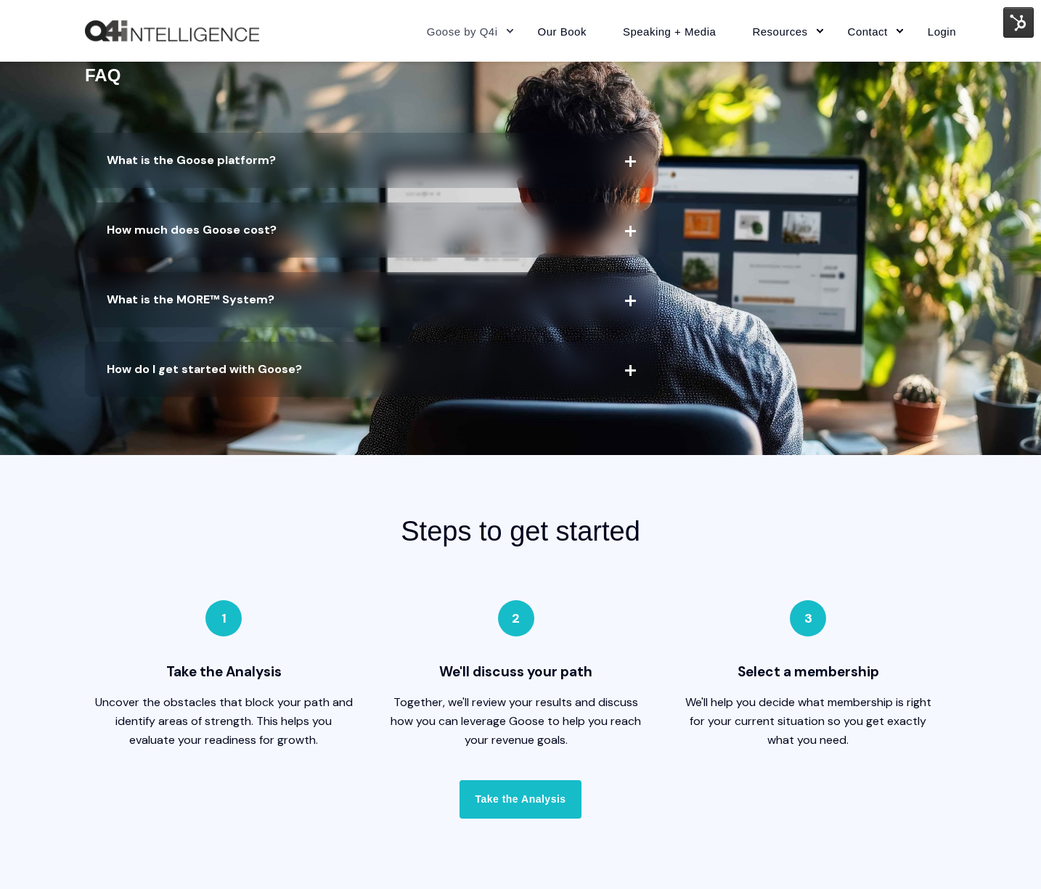
click at [638, 373] on span "How do I get started with Goose?" at bounding box center [371, 369] width 573 height 55
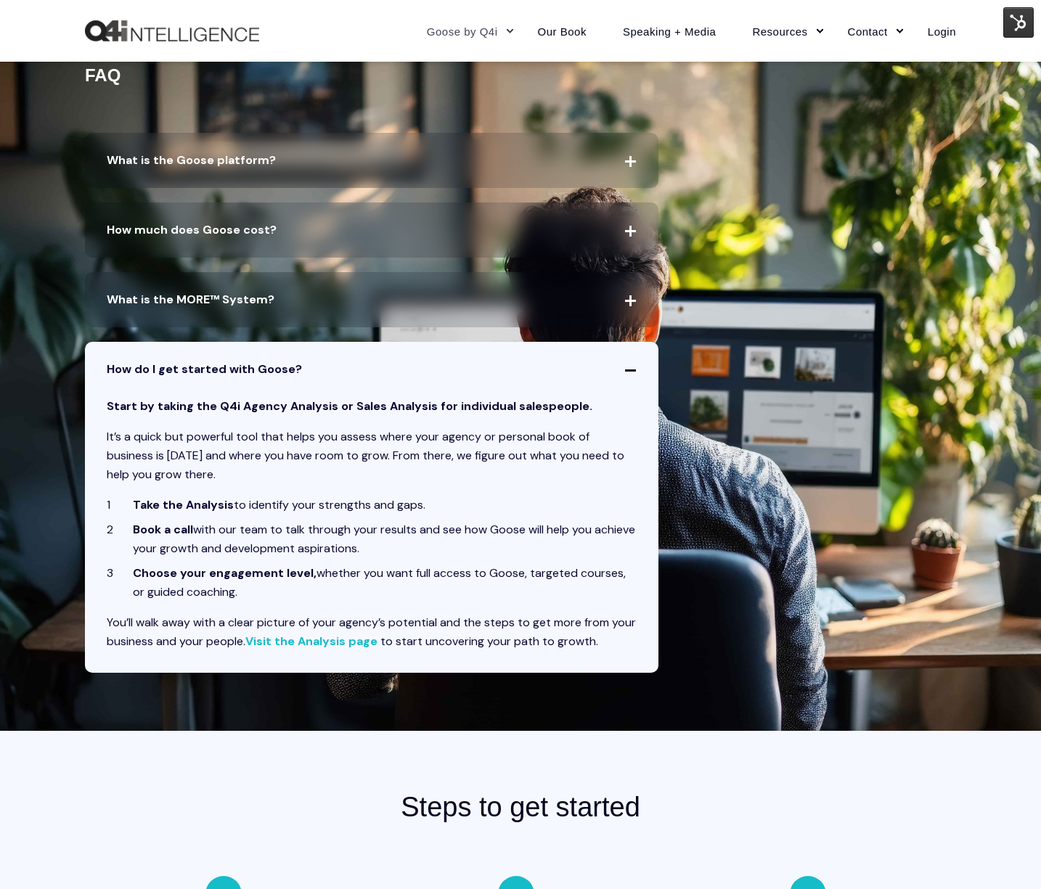
click at [631, 364] on span "How do I get started with Goose?" at bounding box center [371, 369] width 573 height 55
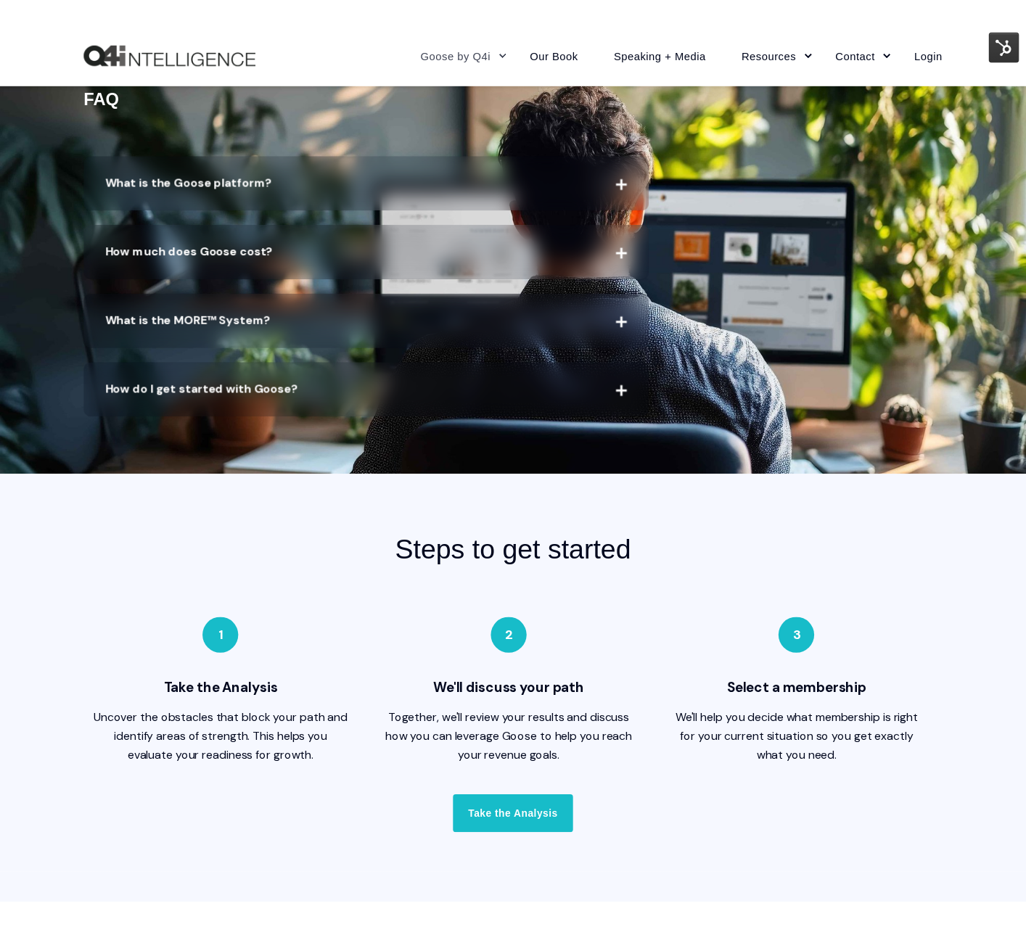
scroll to position [3028, 0]
